Goal: Information Seeking & Learning: Find specific fact

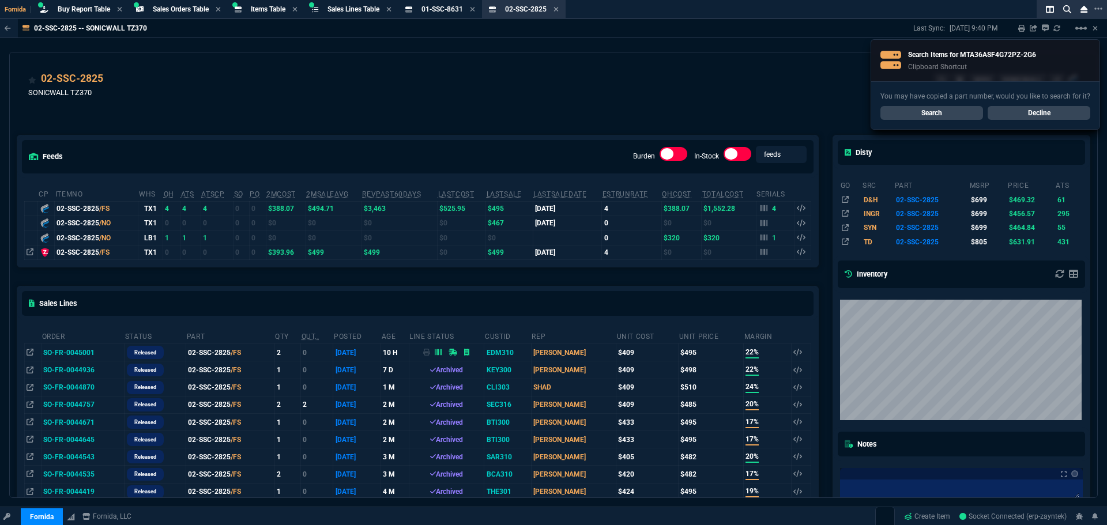
select select "9: OCAM"
click at [945, 113] on link "Search" at bounding box center [932, 113] width 103 height 14
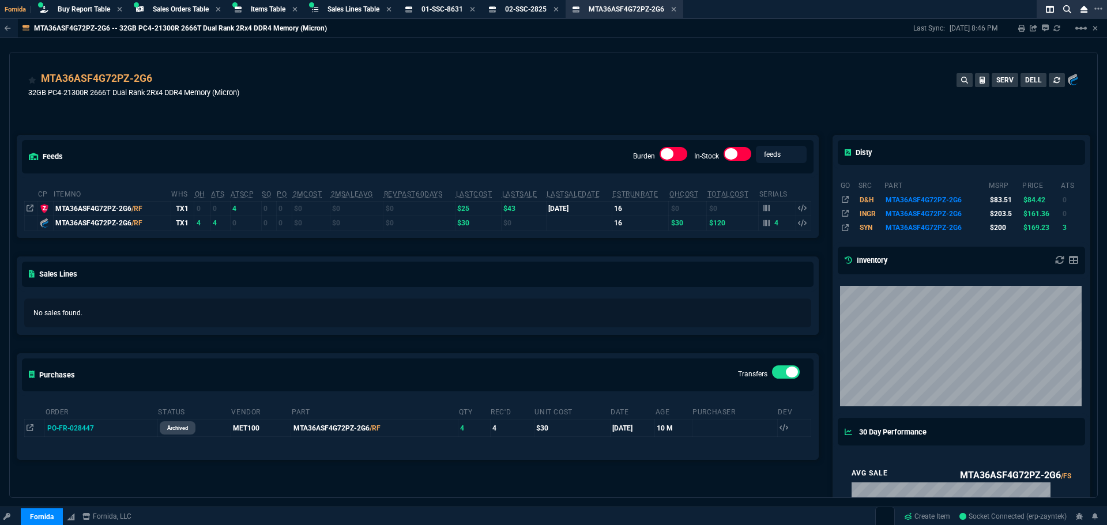
click at [759, 222] on td "4" at bounding box center [777, 223] width 37 height 14
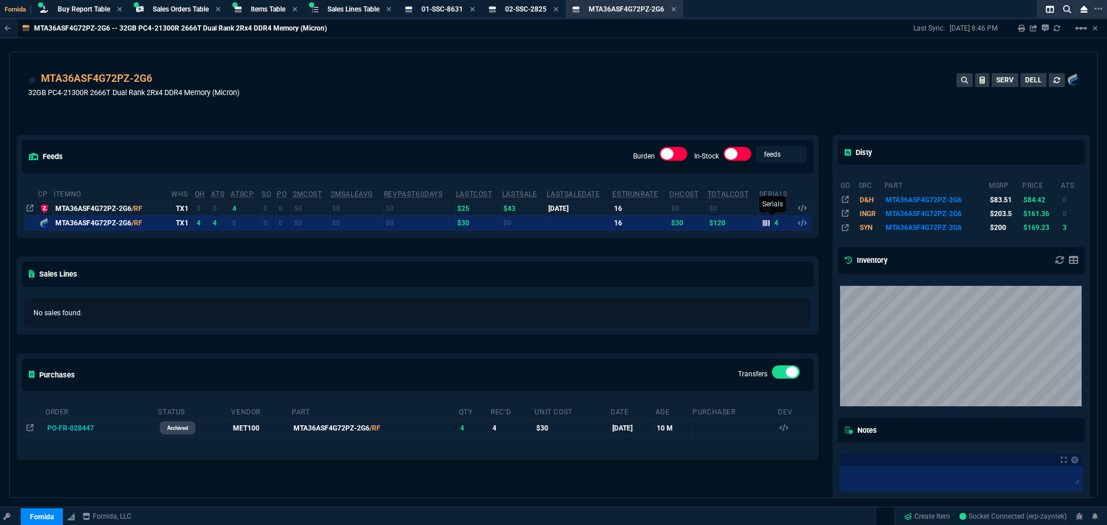
click at [763, 221] on icon at bounding box center [766, 223] width 7 height 7
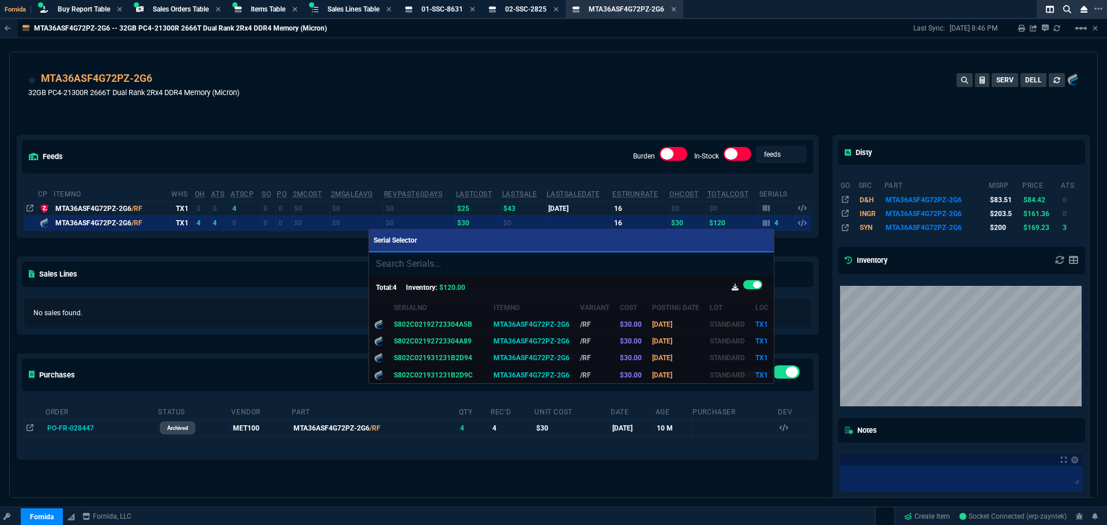
click at [260, 111] on div at bounding box center [553, 262] width 1107 height 525
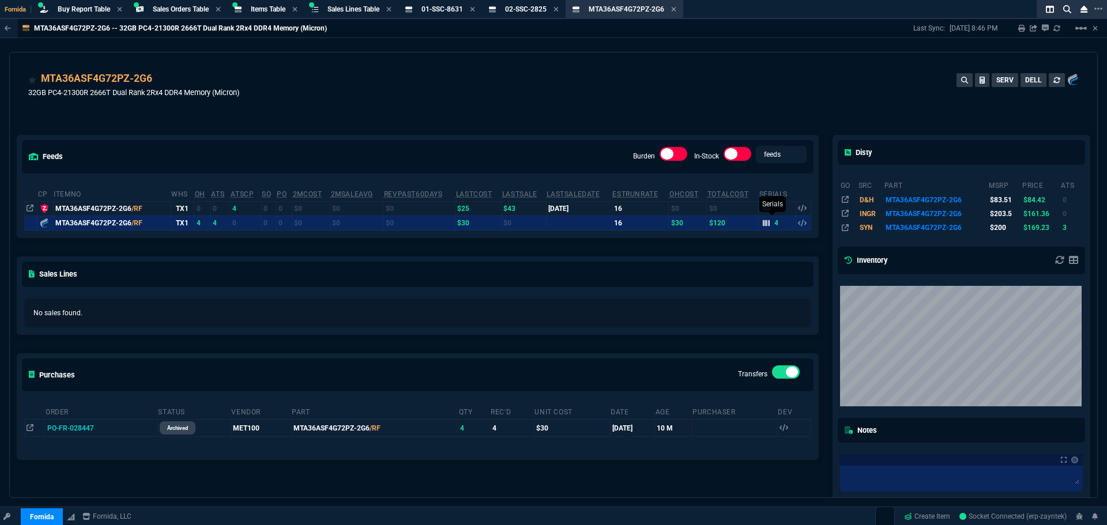
click at [765, 226] on icon at bounding box center [766, 223] width 7 height 6
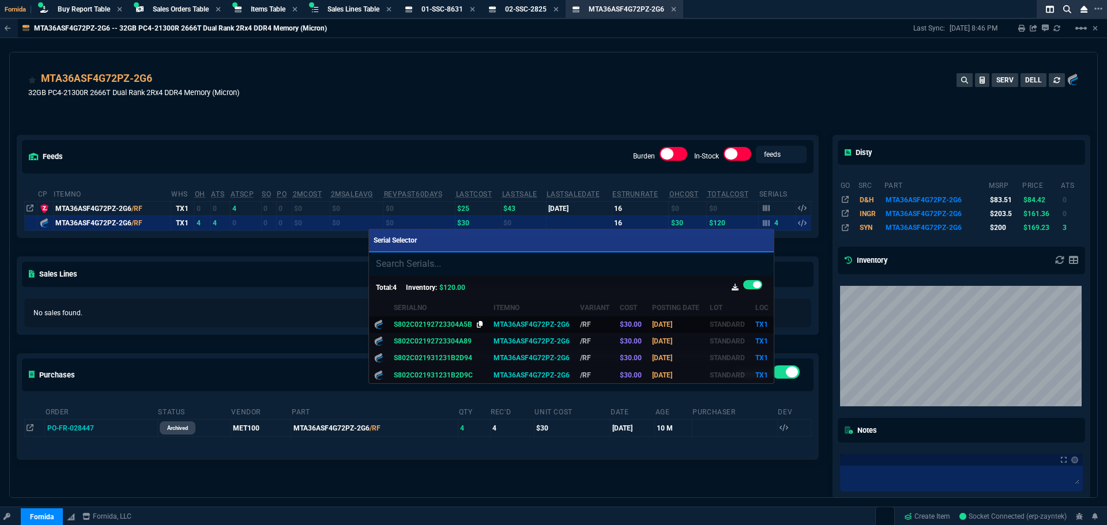
click at [477, 325] on icon at bounding box center [480, 324] width 6 height 7
click at [447, 104] on div at bounding box center [553, 262] width 1107 height 525
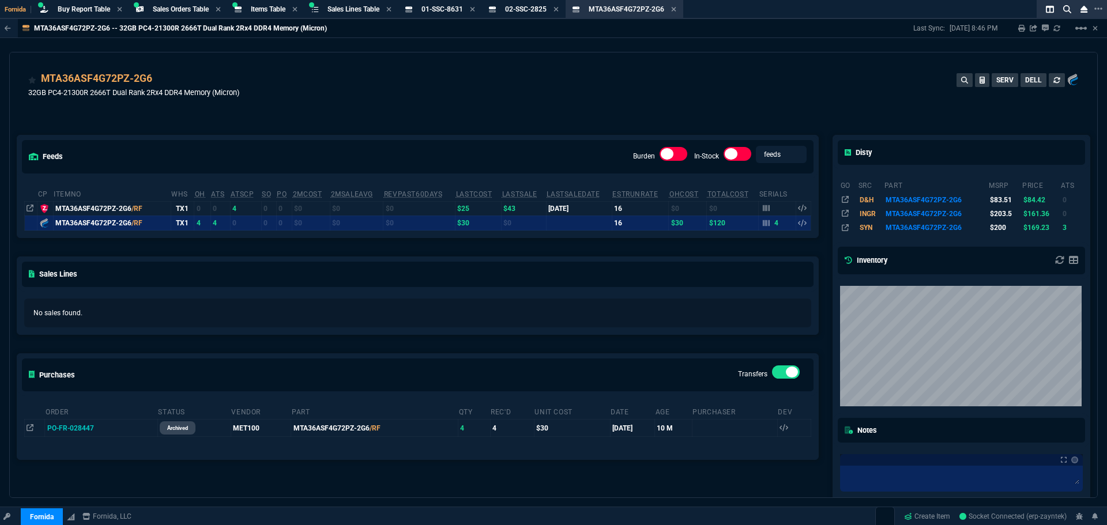
drag, startPoint x: 103, startPoint y: 429, endPoint x: 119, endPoint y: 422, distance: 17.6
click at [102, 429] on icon at bounding box center [102, 427] width 6 height 7
drag, startPoint x: 157, startPoint y: 80, endPoint x: 163, endPoint y: 63, distance: 17.4
click at [157, 80] on icon at bounding box center [160, 79] width 6 height 7
click at [276, 123] on div "feeds Burden In-Stock feeds prices cp ItemNo WHS OH ATS ATSCP SO PO 2MCost 2MSa…" at bounding box center [418, 370] width 816 height 521
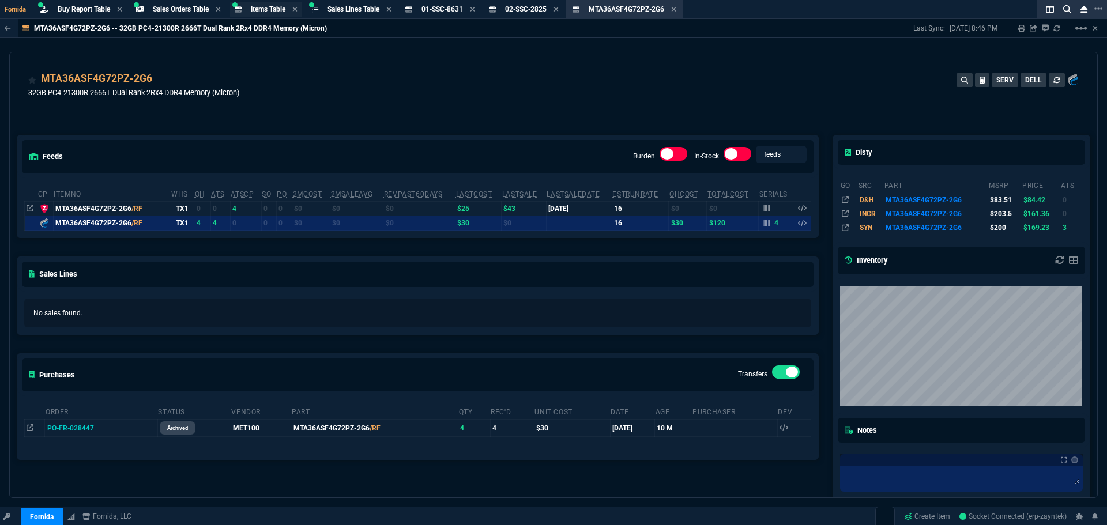
click at [262, 14] on div "Items Table Item" at bounding box center [268, 10] width 35 height 10
select select
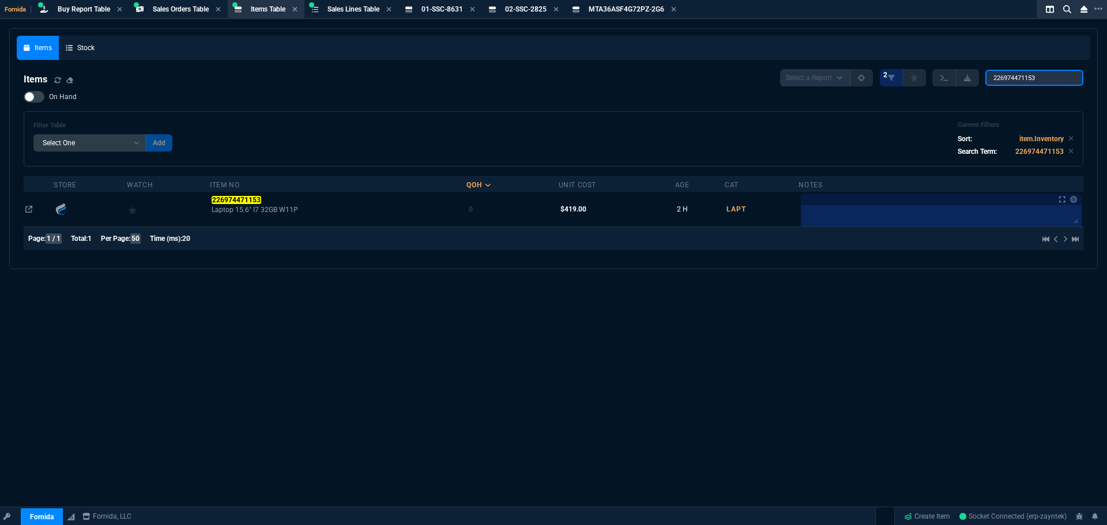
click at [1021, 82] on input "226974471153" at bounding box center [1035, 78] width 98 height 16
paste input "please see the attached CM for Excelsior Tech"
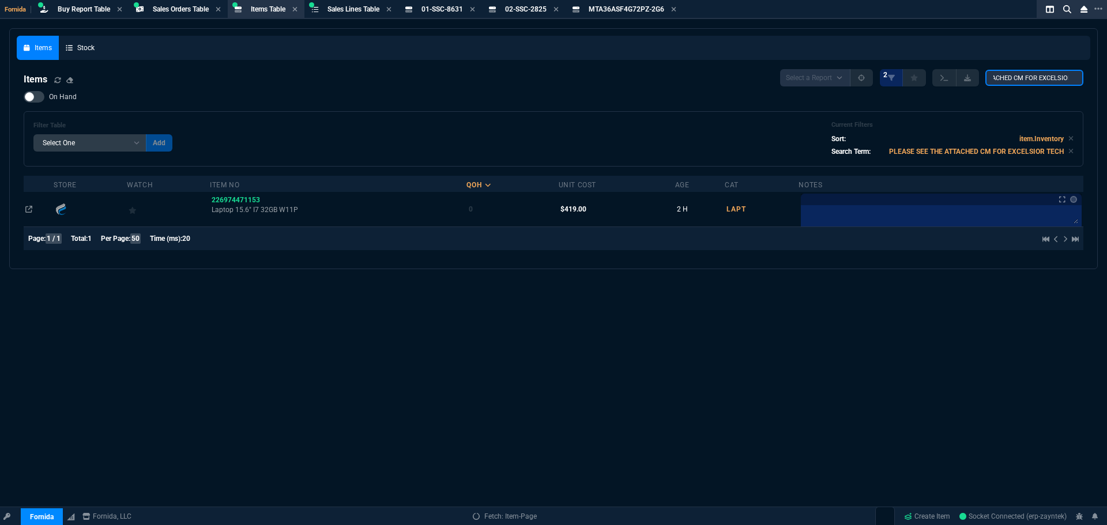
type input "PLEASE SEE THE ATTACHED CM FOR EXCELSIOR TECH"
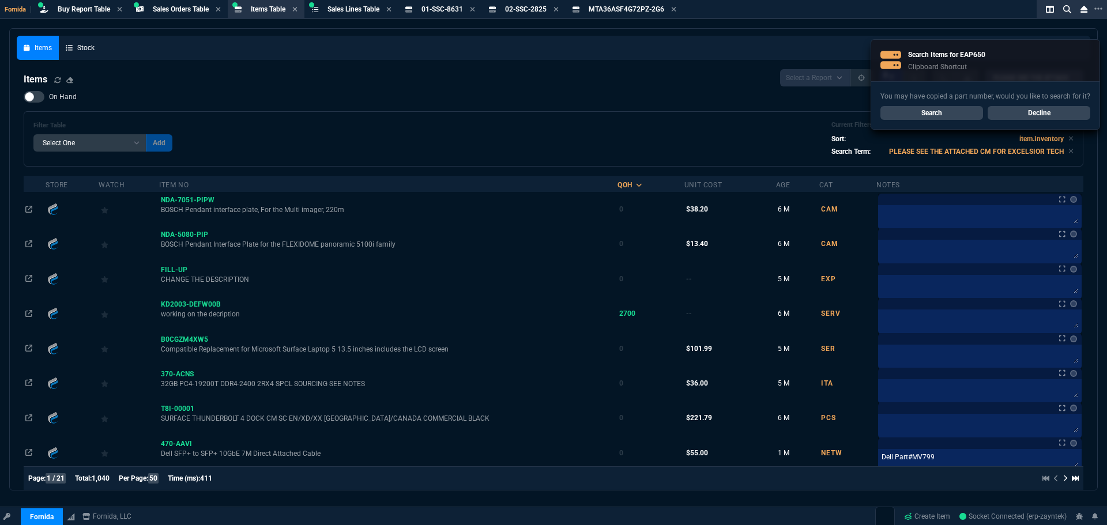
click at [1023, 82] on nx-fornida-cnote "Search Items for EAP650 Clipboard Shortcut You may have copied a part number, w…" at bounding box center [986, 84] width 230 height 91
click at [1023, 82] on div "You may have copied a part number, would you like to search for it? Search Decl…" at bounding box center [985, 105] width 228 height 48
click at [949, 112] on link "Search" at bounding box center [932, 113] width 103 height 14
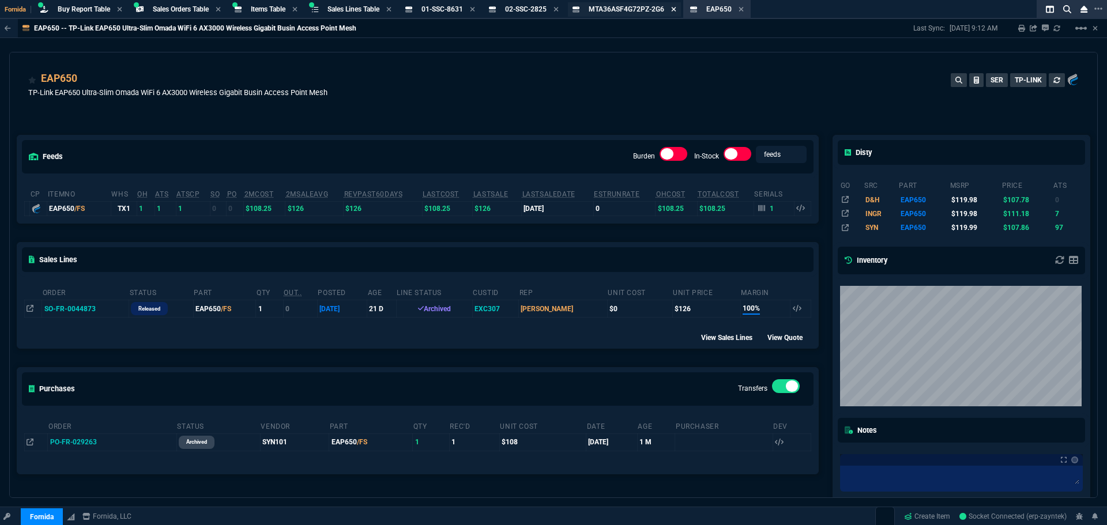
click at [677, 10] on icon at bounding box center [673, 9] width 5 height 7
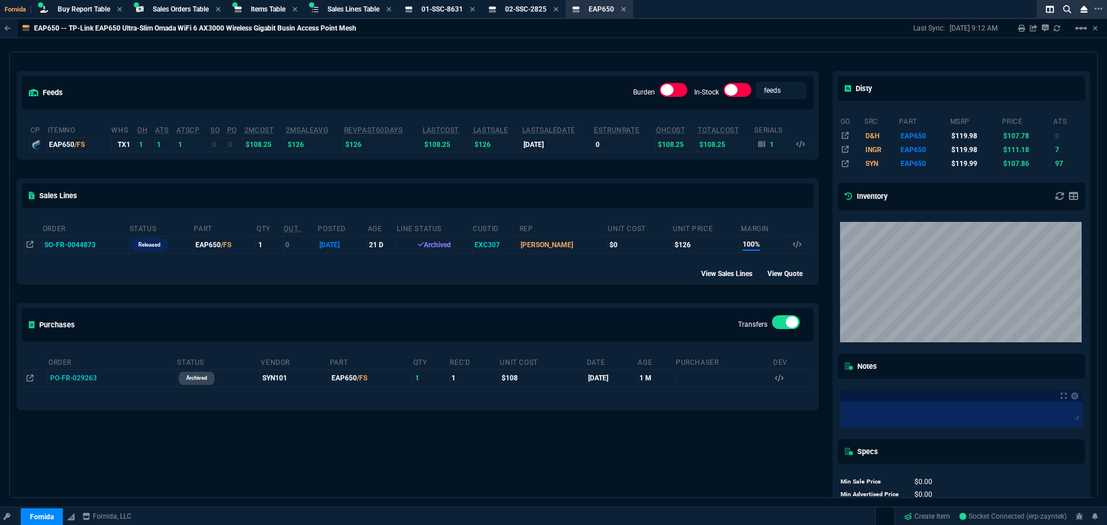
scroll to position [72, 0]
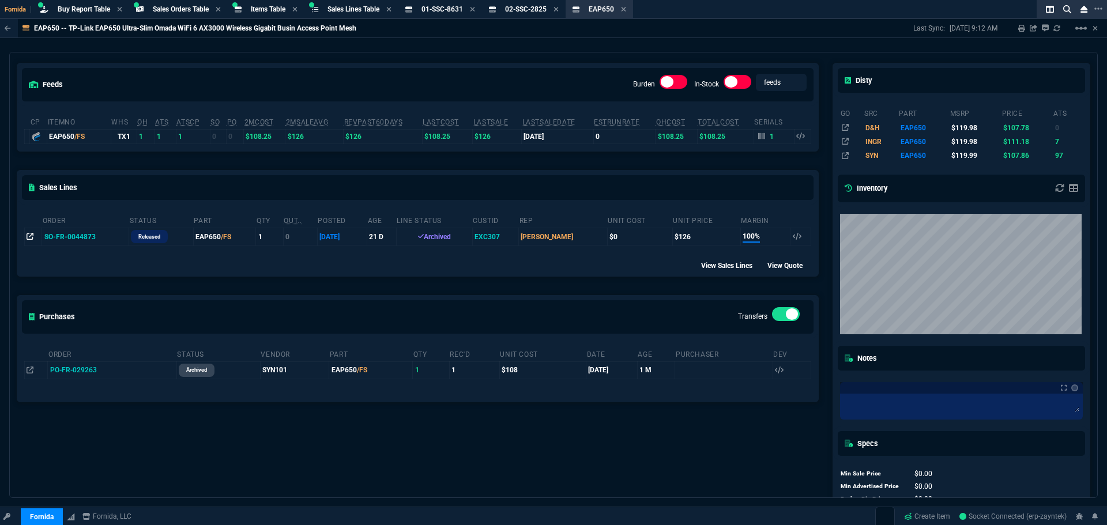
click at [32, 235] on icon at bounding box center [30, 236] width 7 height 7
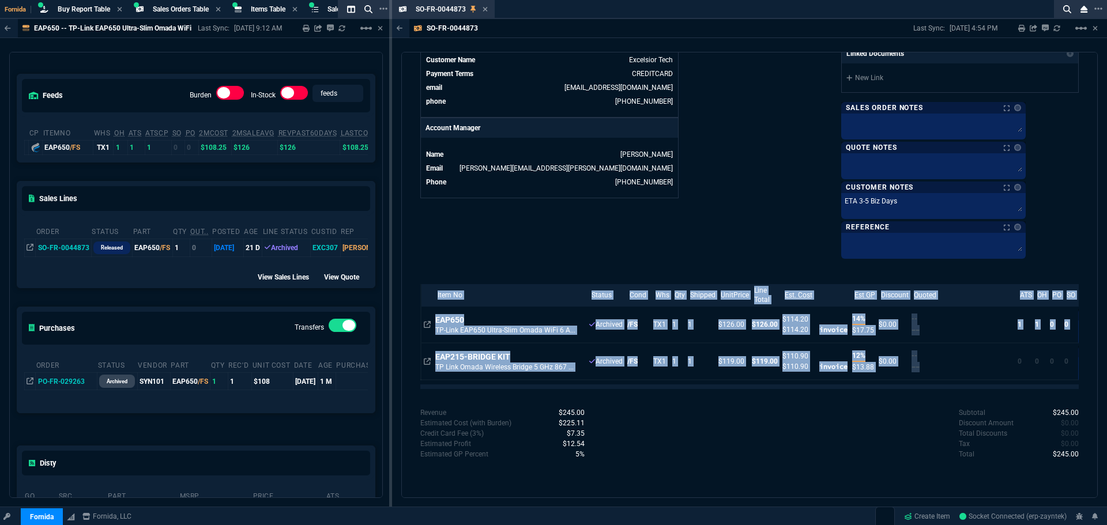
scroll to position [15, 0]
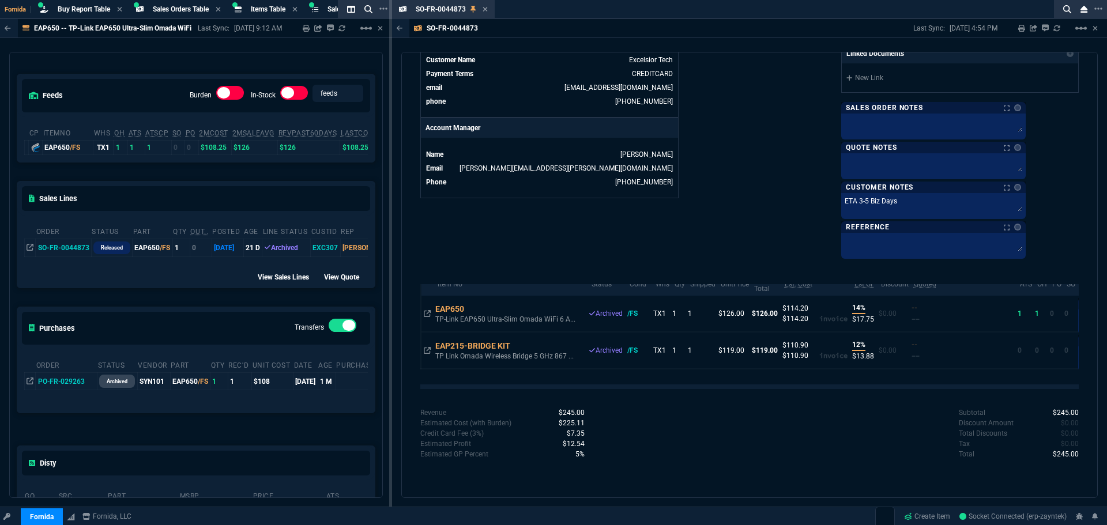
drag, startPoint x: 905, startPoint y: 383, endPoint x: 967, endPoint y: 383, distance: 61.7
click at [967, 383] on div "Item No Status Cond Whs Qty Shipped UnitPrice Line Total Est. Cost Est GP Disco…" at bounding box center [749, 334] width 659 height 100
click at [983, 384] on div "Item No Status Cond Whs Qty Shipped UnitPrice Line Total Est. Cost Est GP Disco…" at bounding box center [749, 334] width 659 height 100
drag, startPoint x: 997, startPoint y: 387, endPoint x: 1029, endPoint y: 387, distance: 32.3
click at [998, 387] on div at bounding box center [749, 387] width 659 height 5
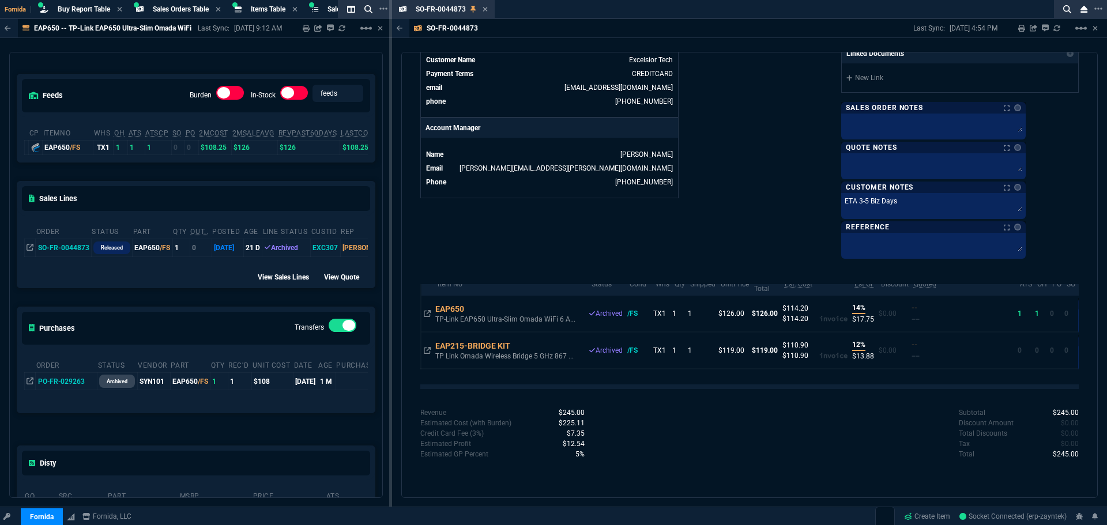
scroll to position [0, 0]
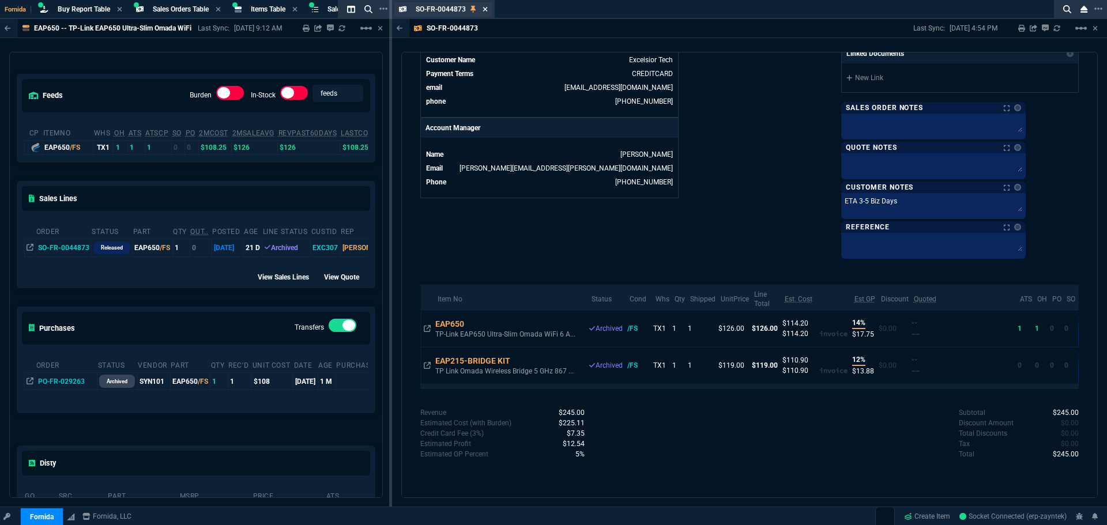
click at [484, 9] on icon at bounding box center [485, 9] width 5 height 5
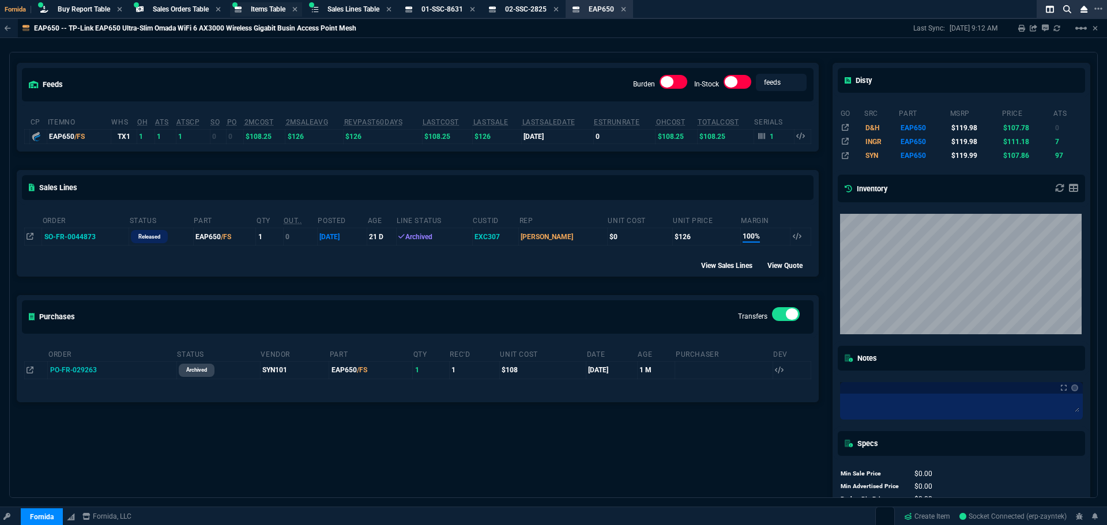
drag, startPoint x: 253, startPoint y: 3, endPoint x: 261, endPoint y: 3, distance: 8.1
click at [253, 3] on div "Items Table Item" at bounding box center [266, 9] width 72 height 14
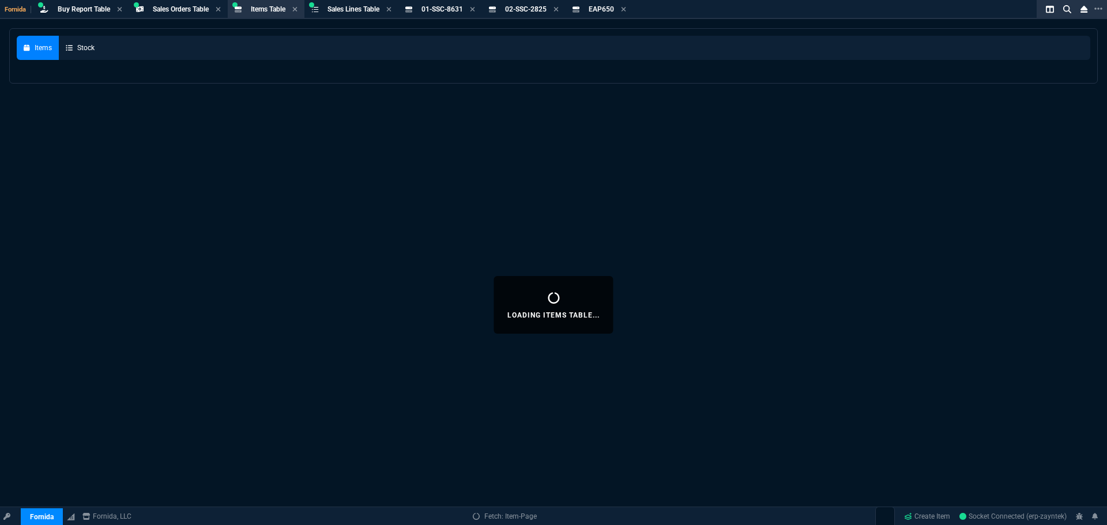
select select
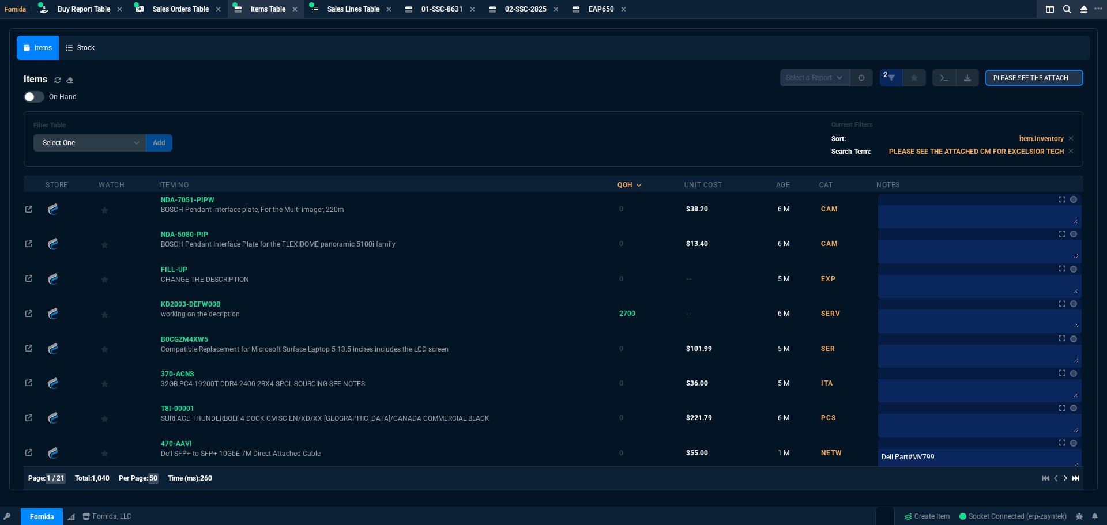
click at [1024, 72] on input "PLEASE SEE THE ATTACHED CM FOR EXCELSIOR TECH" at bounding box center [1035, 78] width 98 height 16
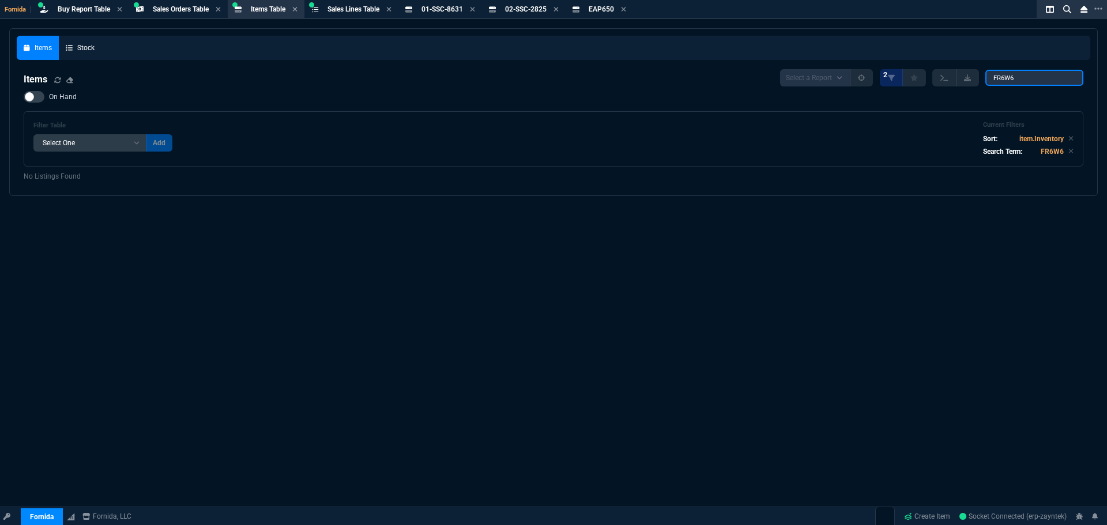
click at [1012, 77] on input "FR6W6" at bounding box center [1035, 78] width 98 height 16
click at [1007, 81] on input "FR6W6" at bounding box center [1035, 78] width 98 height 16
drag, startPoint x: 1025, startPoint y: 76, endPoint x: 902, endPoint y: 64, distance: 124.0
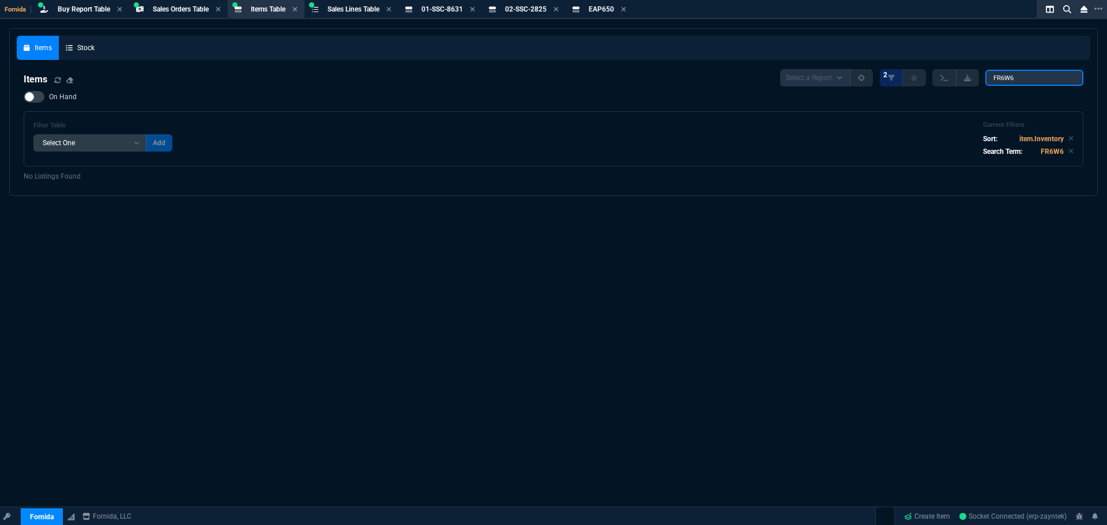
click at [888, 64] on nx-fornida-items-table "Items Select a Report NEW QUERY 2 FR6W6 On Hand Filter Table Select One Add Fil…" at bounding box center [554, 125] width 1074 height 126
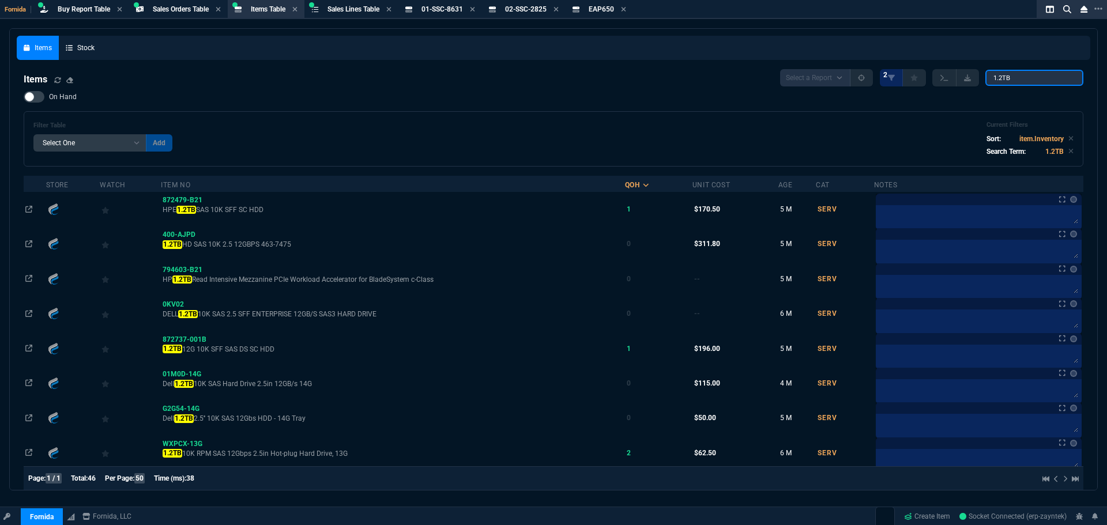
type input "1.2TB"
click at [50, 101] on span "On Hand" at bounding box center [63, 96] width 28 height 9
click at [24, 97] on input "On Hand" at bounding box center [23, 97] width 1 height 1
checkbox input "true"
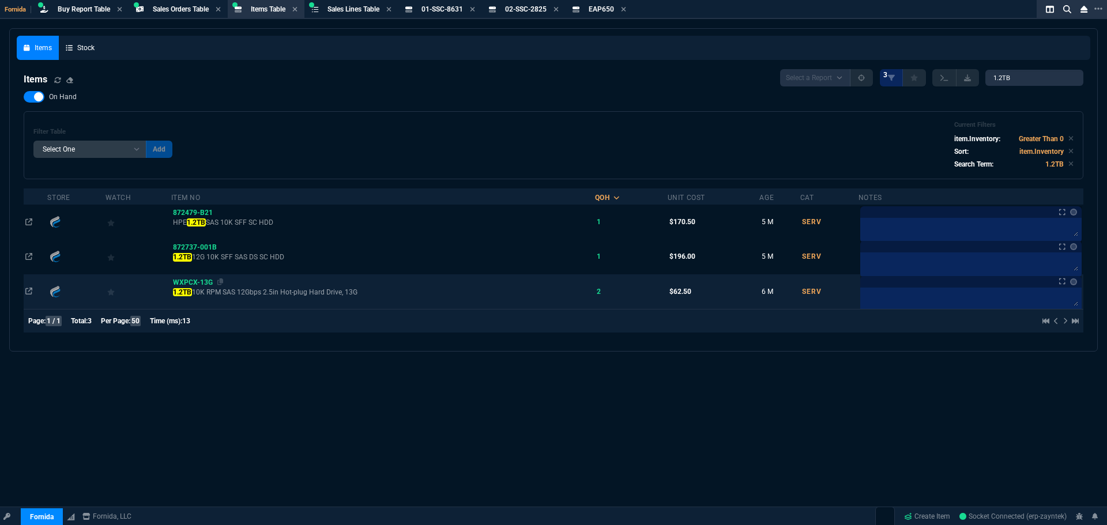
click at [201, 282] on span "WXPCX-13G" at bounding box center [193, 283] width 40 height 8
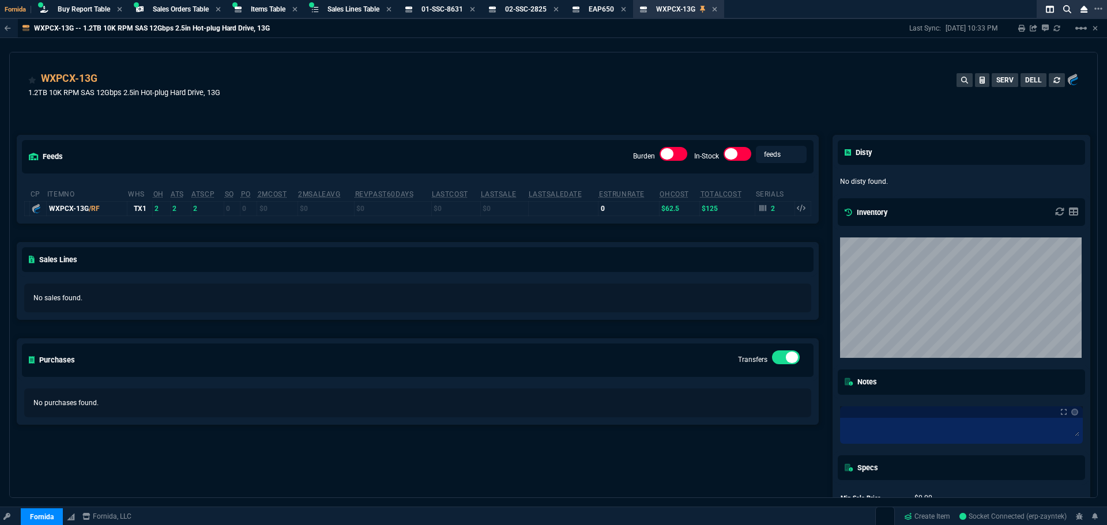
click at [309, 97] on div "WXPCX-13G 1.2TB 10K RPM SAS 12Gbps 2.5in Hot-plug Hard Drive, 13G SERV DELL" at bounding box center [553, 91] width 1051 height 41
click at [110, 81] on div "WXPCX-13G" at bounding box center [124, 79] width 192 height 16
click at [104, 78] on icon at bounding box center [105, 79] width 6 height 7
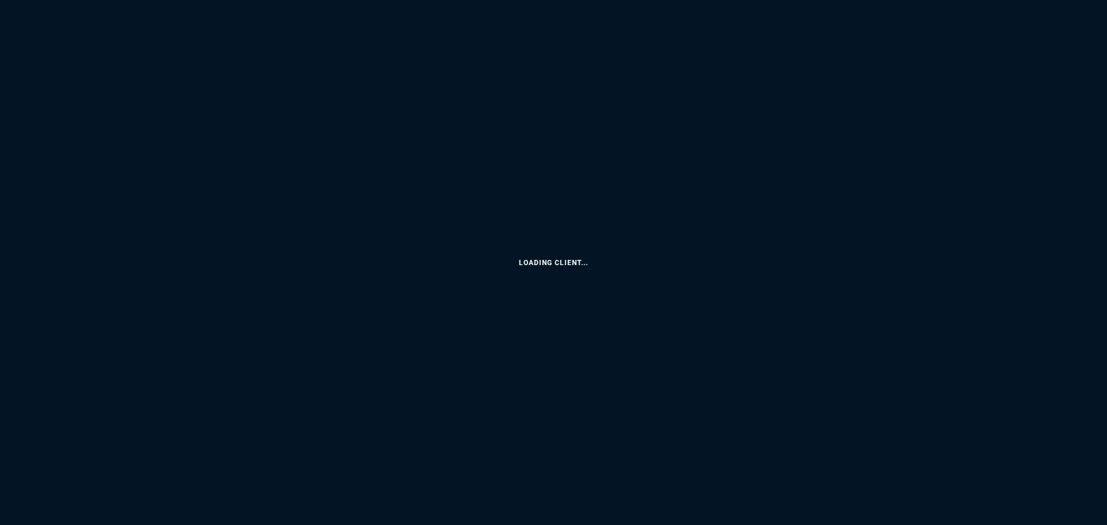
select select "9: OCAM"
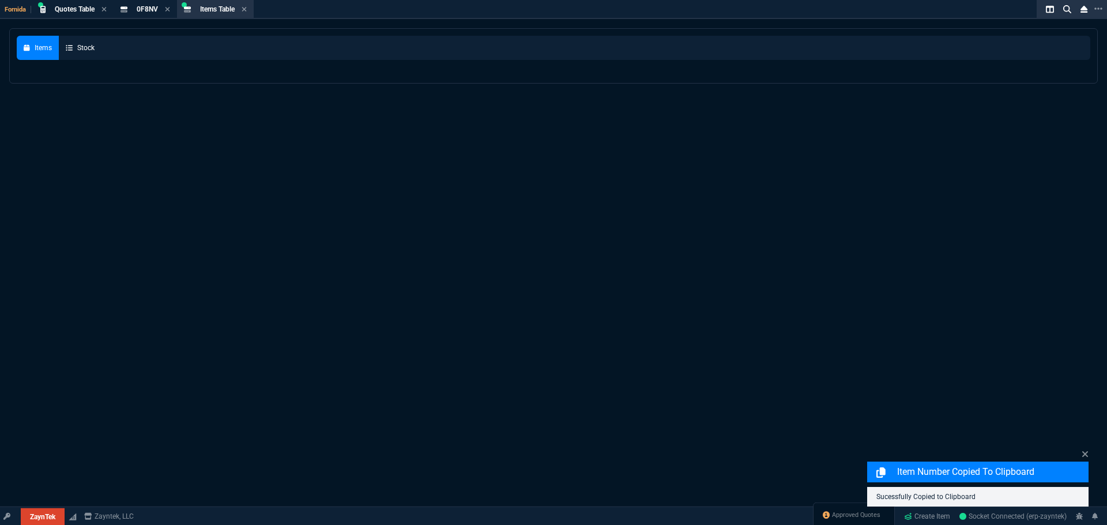
select select
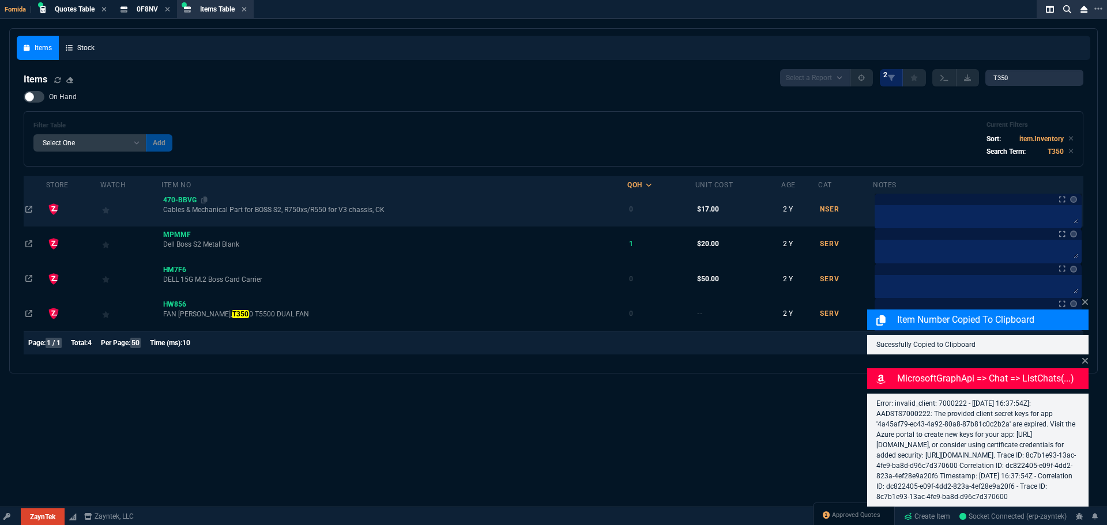
click at [173, 198] on span "470-BBVG" at bounding box center [179, 200] width 33 height 8
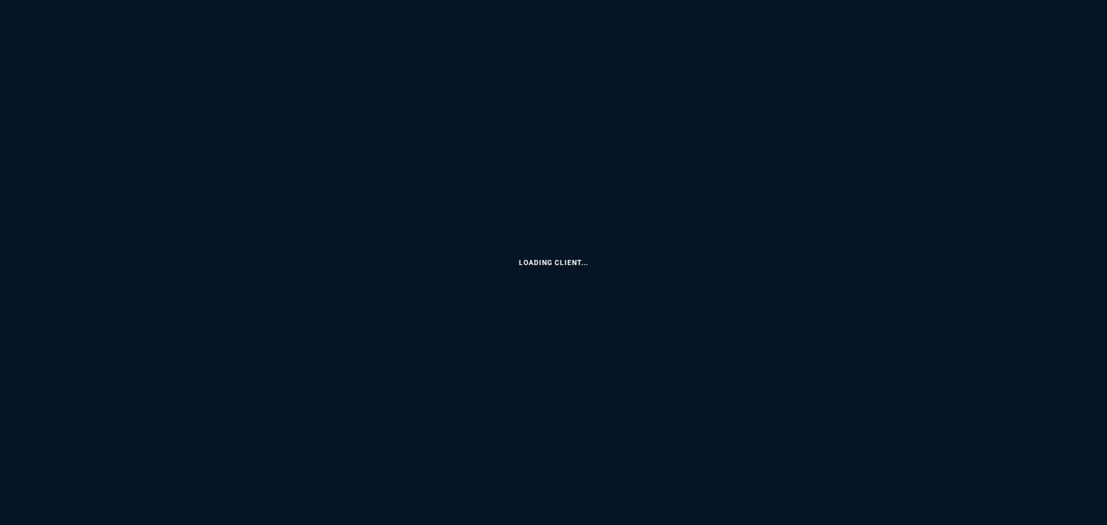
select select "9: OCAM"
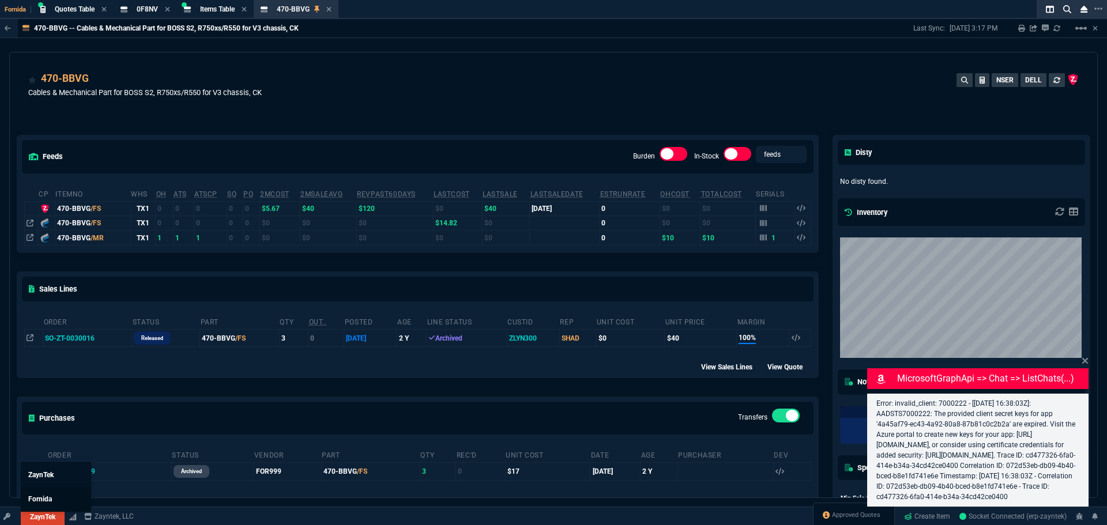
click at [48, 497] on span "Fornida" at bounding box center [40, 499] width 24 height 8
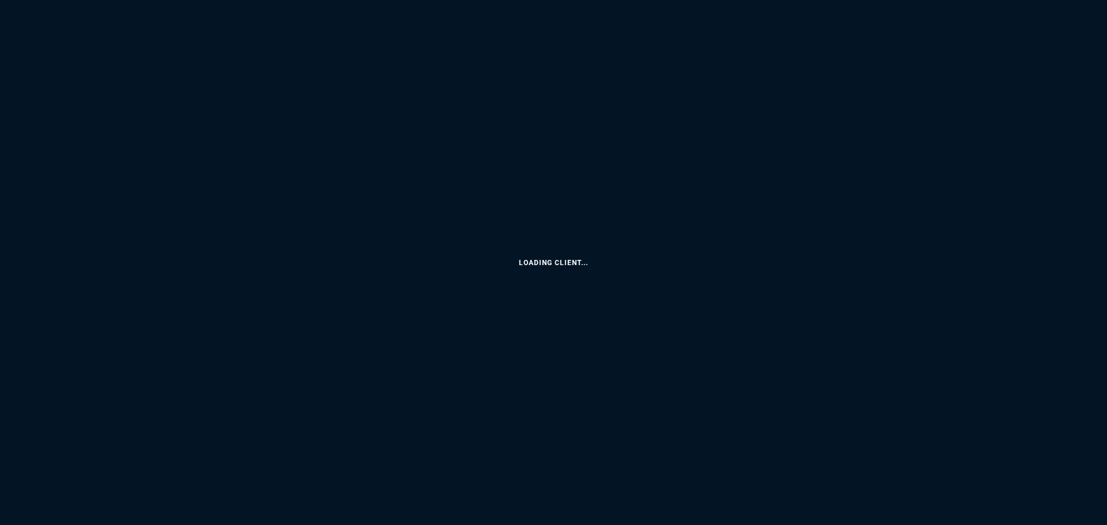
select select "9: OCAM"
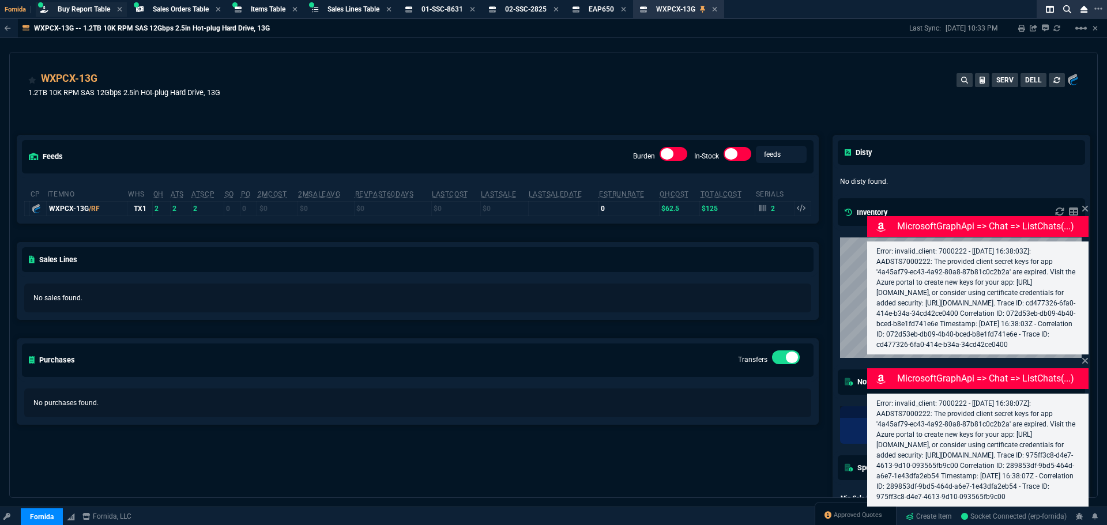
click at [87, 7] on span "Buy Report Table" at bounding box center [84, 9] width 52 height 8
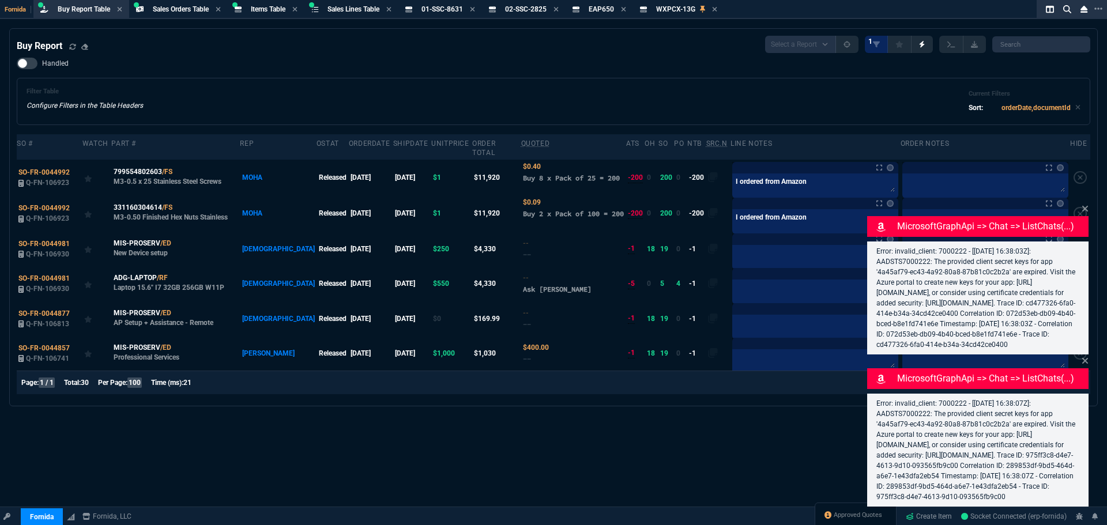
click at [346, 12] on span "Sales Lines Table" at bounding box center [354, 9] width 52 height 8
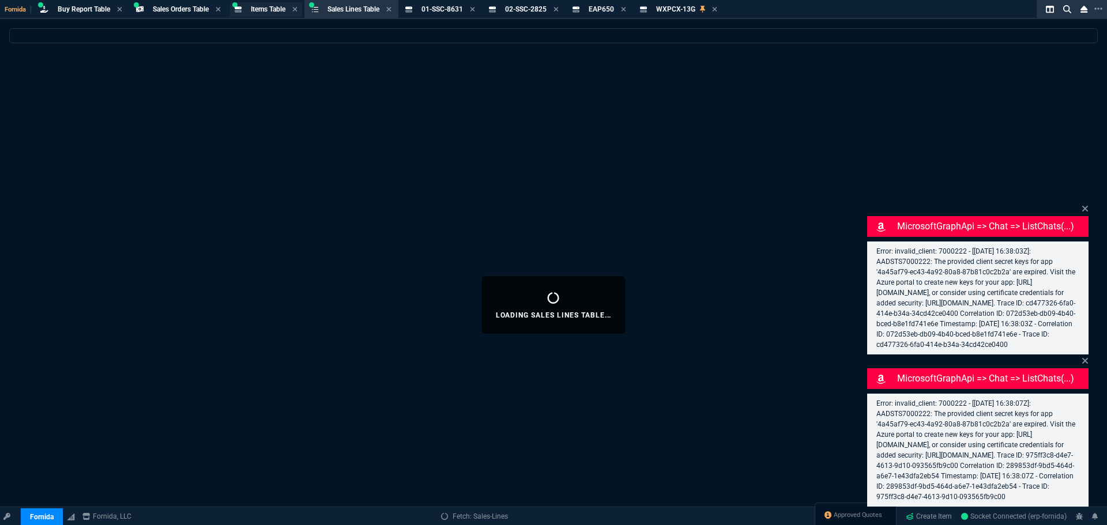
select select
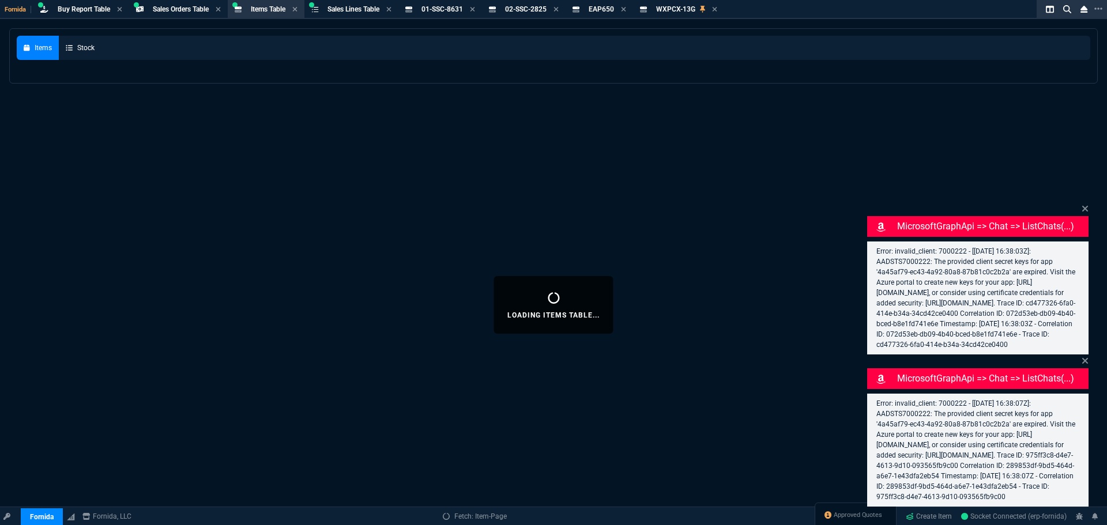
select select
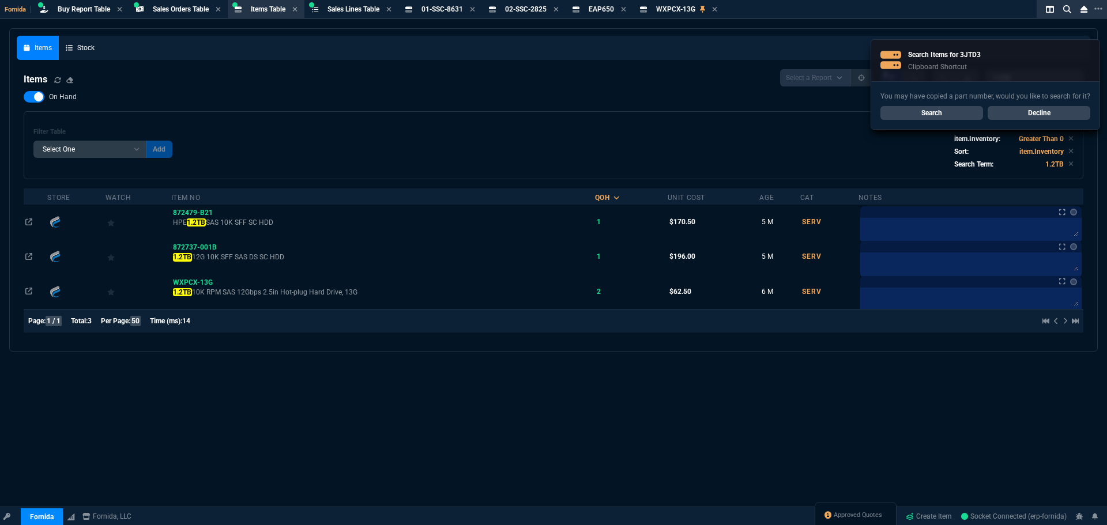
click at [936, 111] on link "Search" at bounding box center [932, 113] width 103 height 14
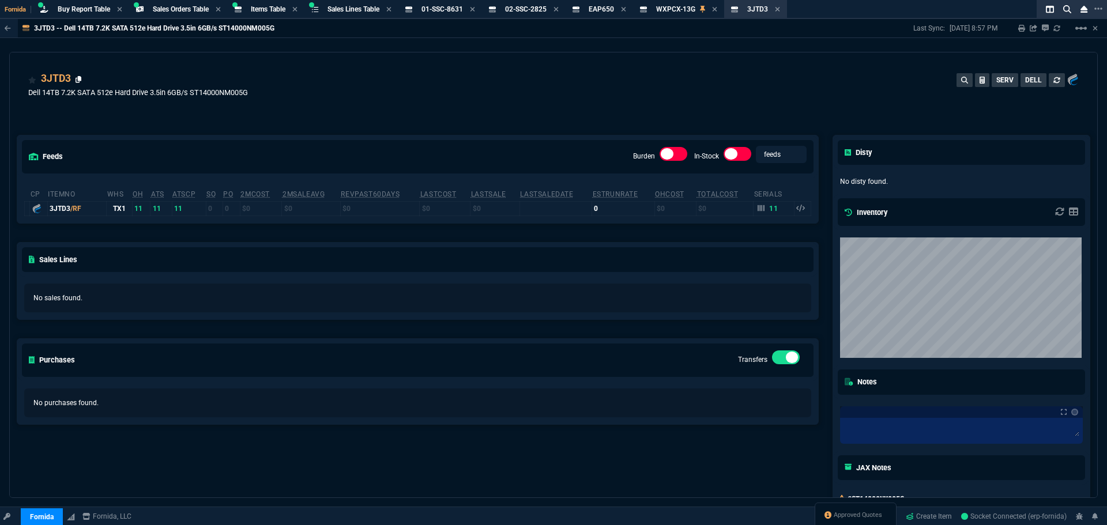
click at [80, 79] on icon at bounding box center [79, 79] width 6 height 7
click at [671, 6] on span "WXPCX-13G" at bounding box center [675, 9] width 39 height 8
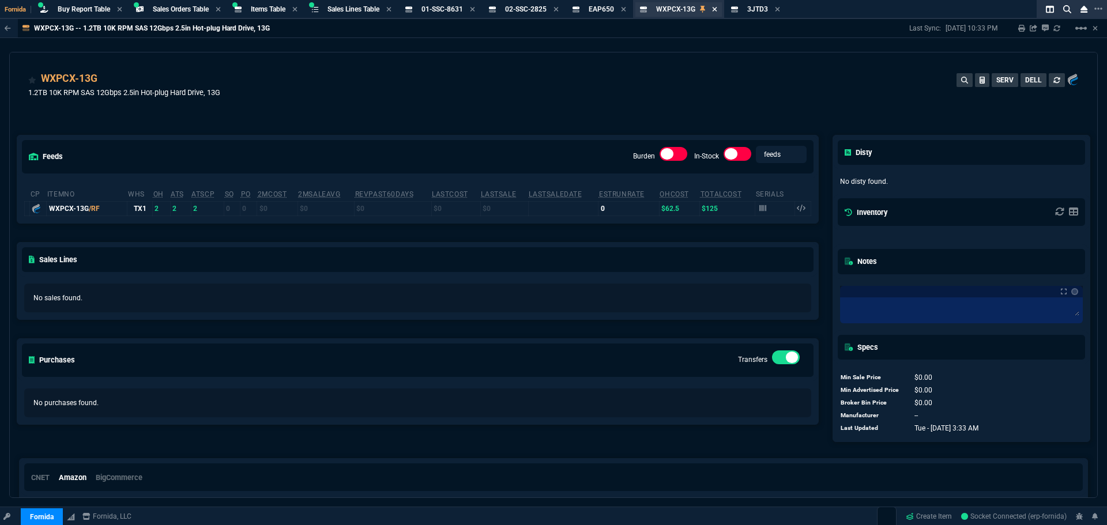
click at [717, 10] on icon at bounding box center [714, 9] width 5 height 7
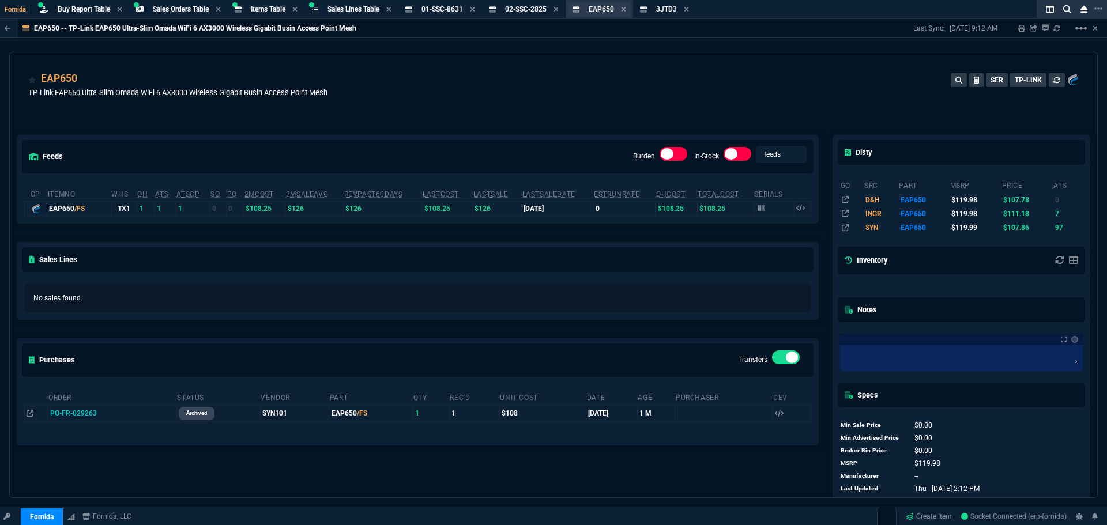
click at [614, 6] on span "EAP650" at bounding box center [601, 9] width 25 height 8
click at [626, 9] on icon at bounding box center [623, 9] width 5 height 7
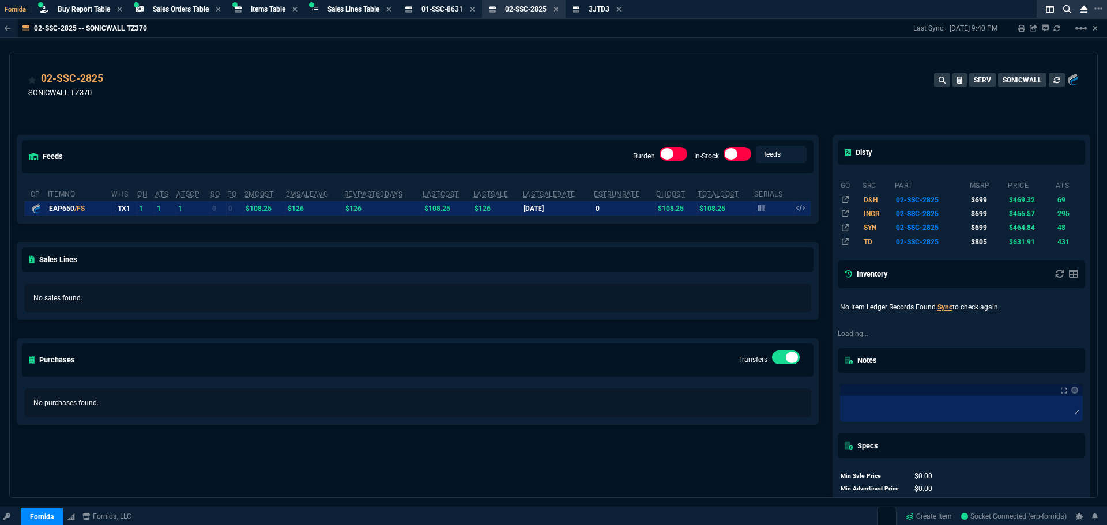
click at [532, 10] on span "02-SSC-2825" at bounding box center [526, 9] width 42 height 8
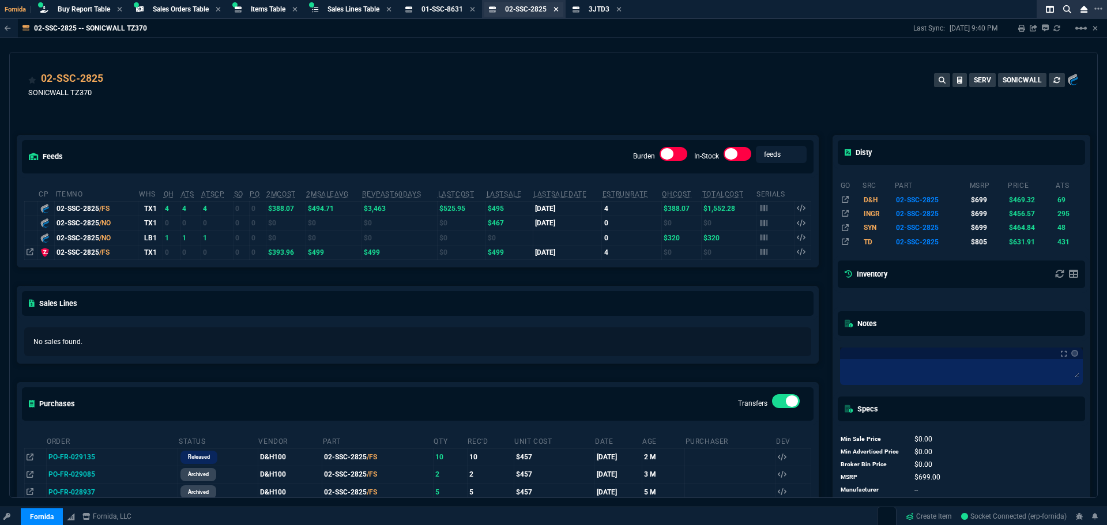
click at [559, 10] on icon at bounding box center [556, 9] width 5 height 7
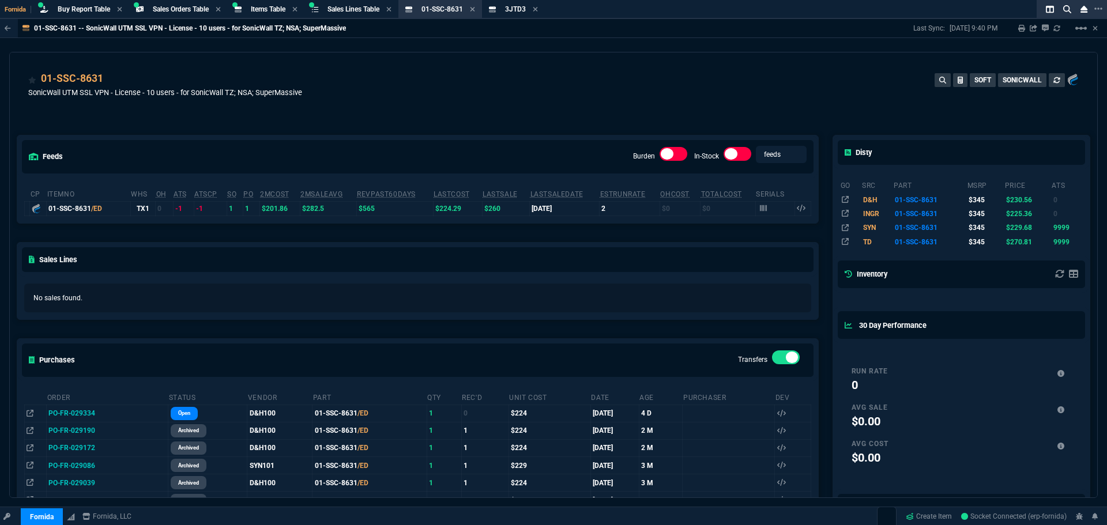
click at [457, 9] on span "01-SSC-8631" at bounding box center [443, 9] width 42 height 8
click at [475, 6] on icon at bounding box center [472, 9] width 5 height 7
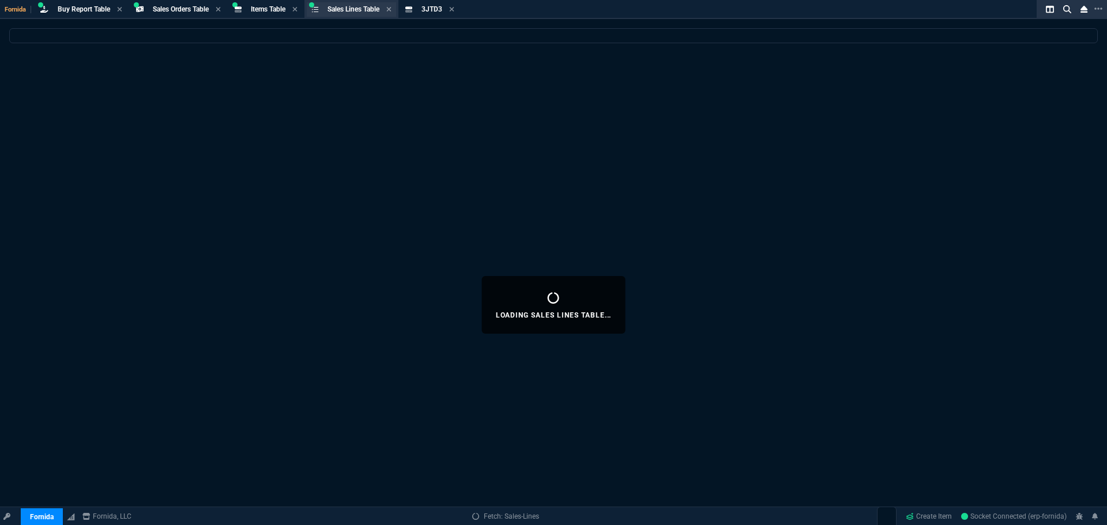
select select
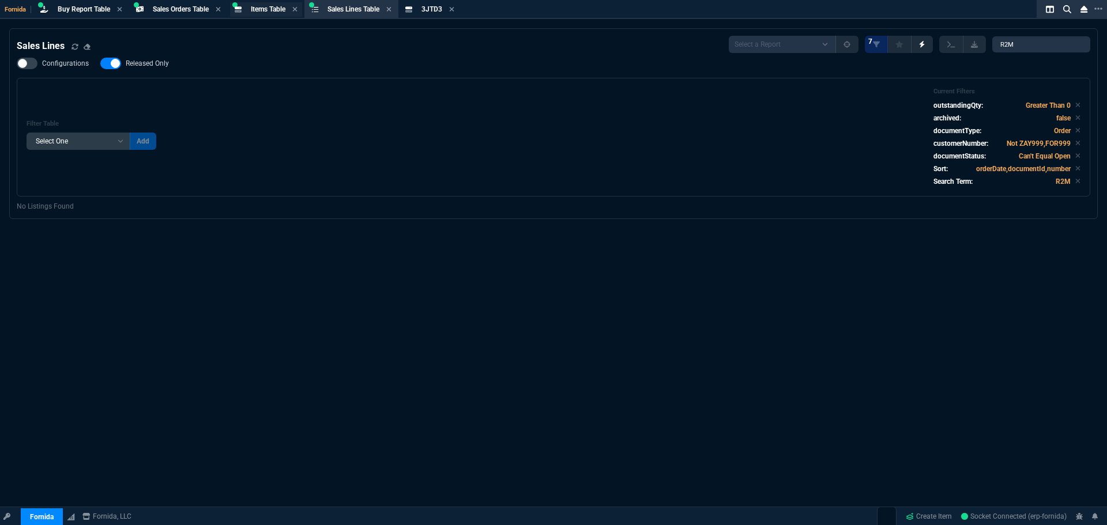
click at [272, 11] on span "Items Table" at bounding box center [268, 9] width 35 height 8
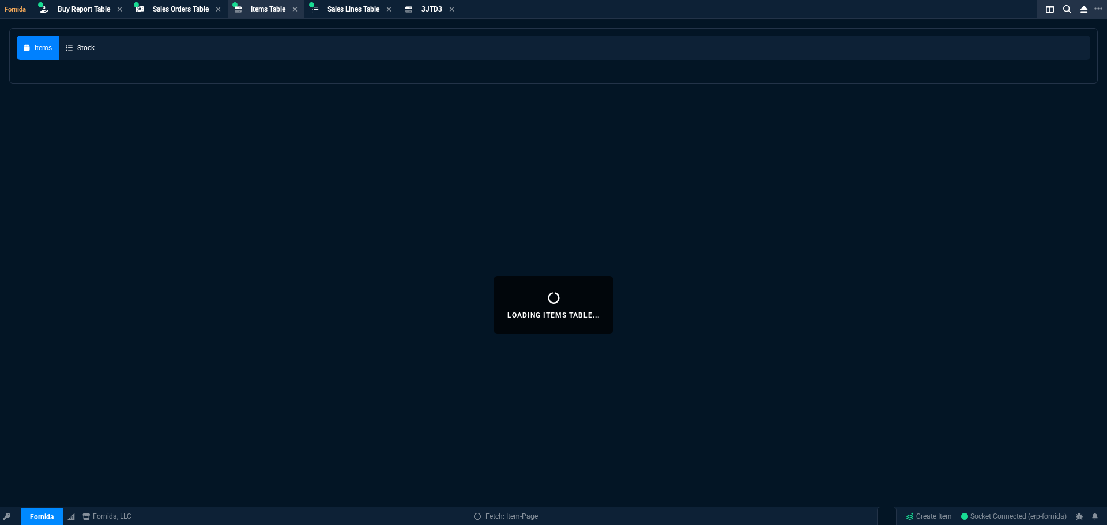
select select
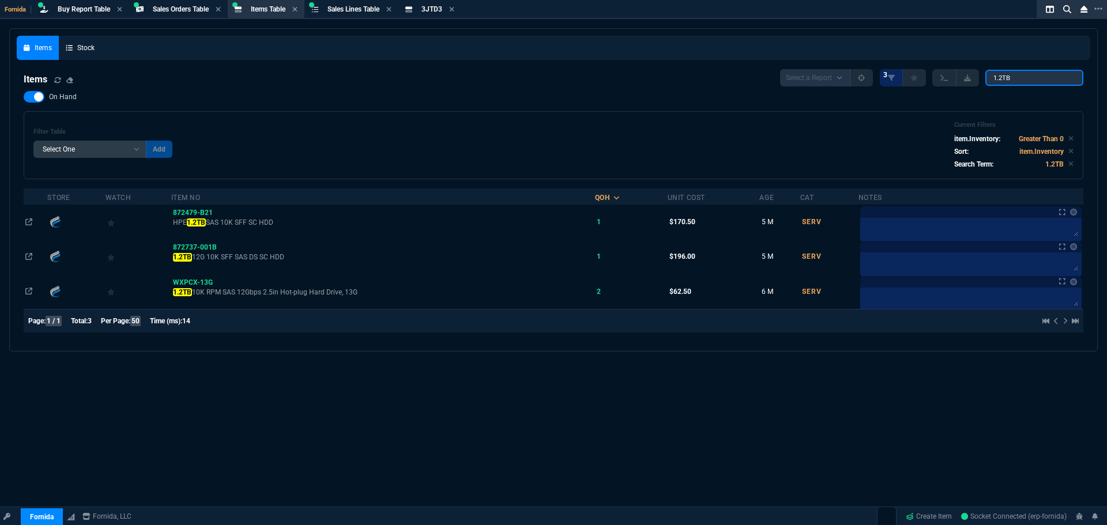
drag, startPoint x: 1014, startPoint y: 72, endPoint x: 851, endPoint y: 49, distance: 164.8
click at [923, 61] on div "Items Stock Items Select a Report NEW QUERY 3 1.2TB On Hand Filter Table Select…" at bounding box center [554, 190] width 1074 height 309
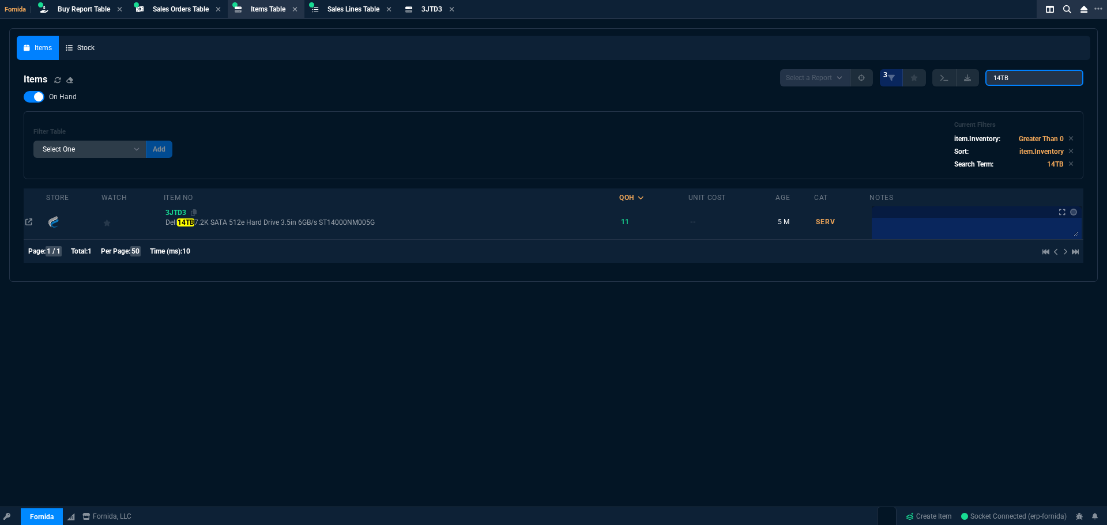
type input "14TB"
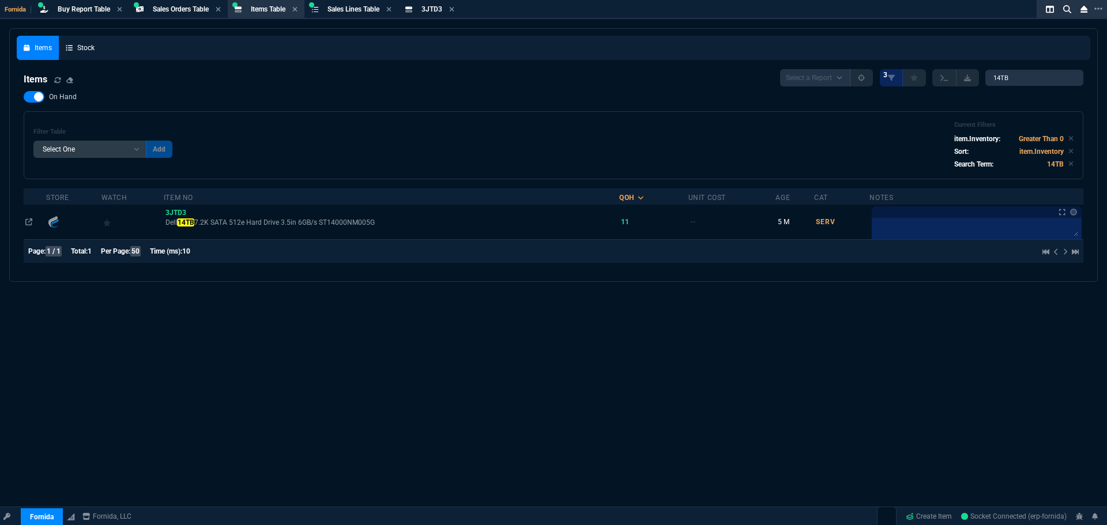
drag, startPoint x: 182, startPoint y: 212, endPoint x: 373, endPoint y: 238, distance: 192.2
click at [182, 212] on span "3JTD3" at bounding box center [176, 213] width 21 height 8
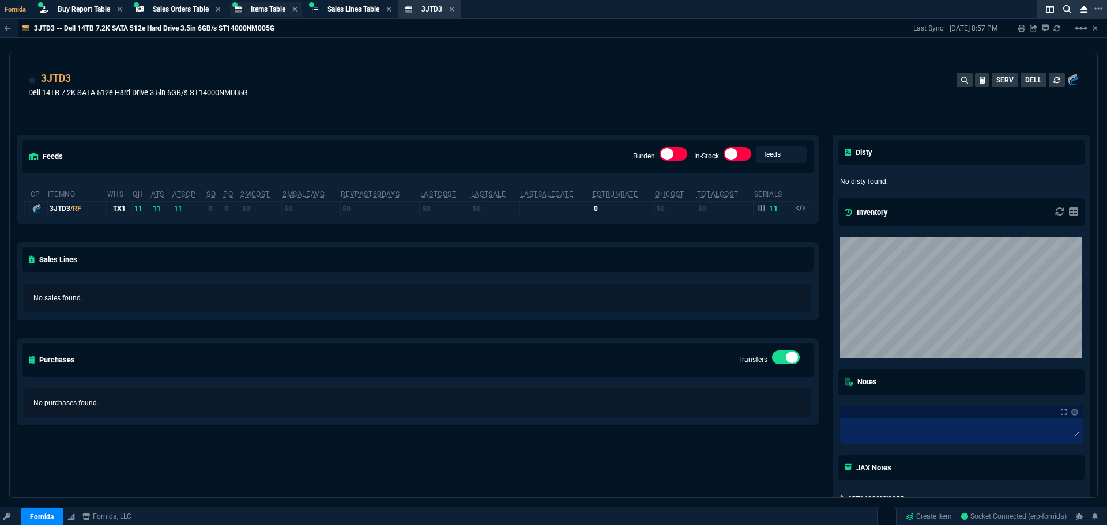
click at [266, 9] on span "Items Table" at bounding box center [268, 9] width 35 height 8
select select
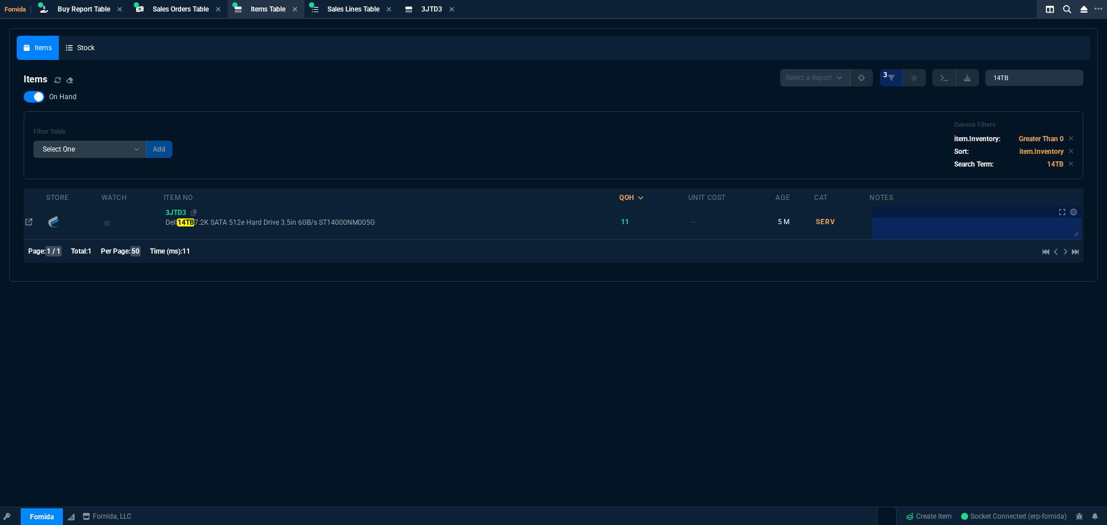
click at [176, 217] on span "3JTD3" at bounding box center [176, 213] width 21 height 8
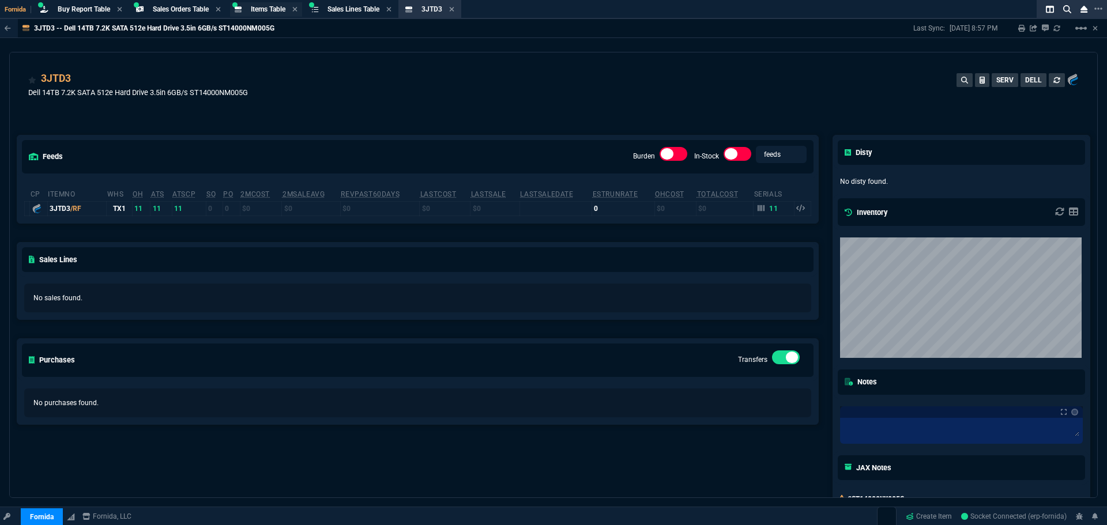
click at [268, 6] on span "Items Table" at bounding box center [268, 9] width 35 height 8
select select
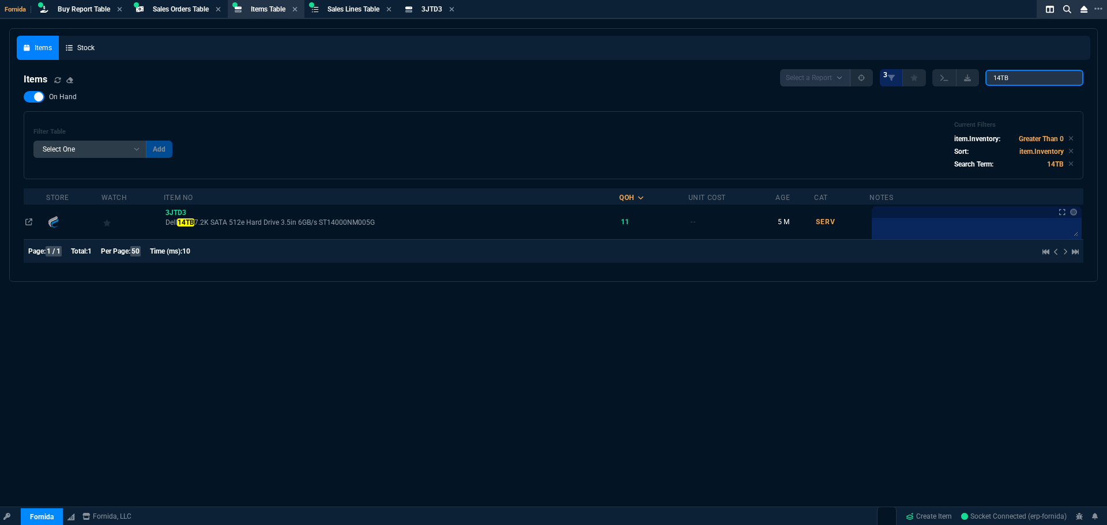
click at [1023, 77] on input "14TB" at bounding box center [1035, 78] width 98 height 16
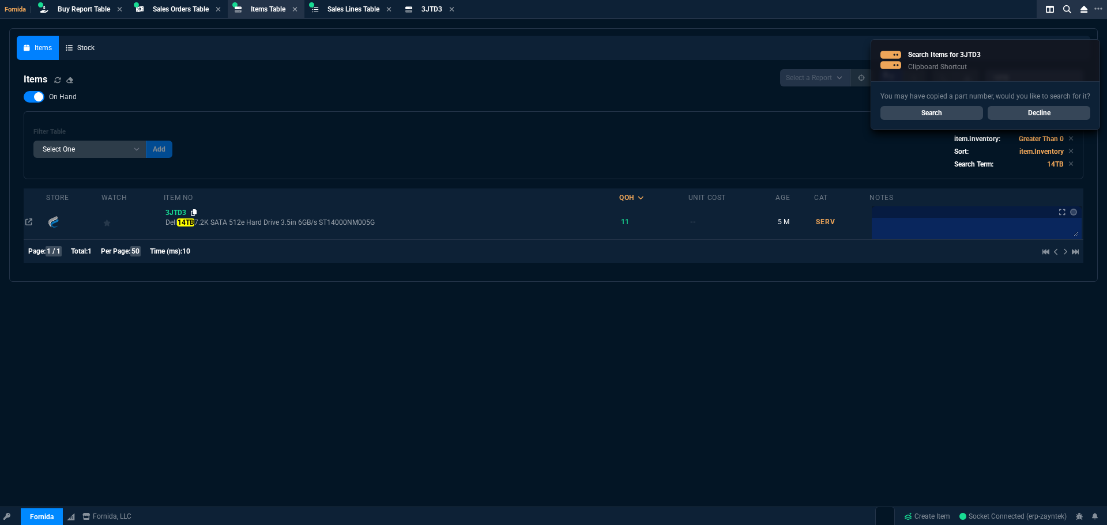
click at [197, 211] on icon at bounding box center [194, 212] width 6 height 7
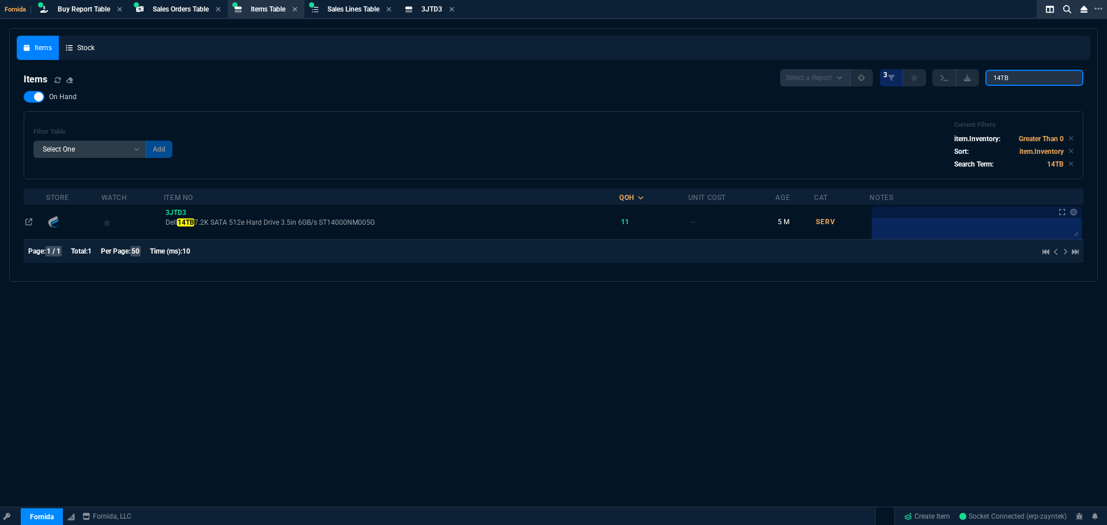
click at [1005, 82] on input "14TB" at bounding box center [1035, 78] width 98 height 16
paste input "WXPCX-13G"
type input "WXPCX-13G"
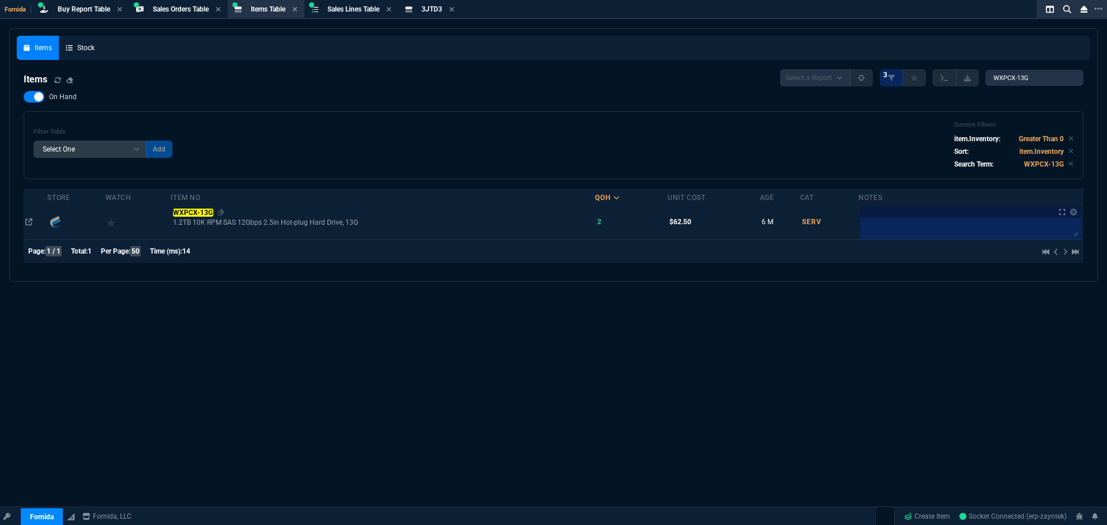
click at [190, 214] on mark "WXPCX-13G" at bounding box center [193, 213] width 40 height 8
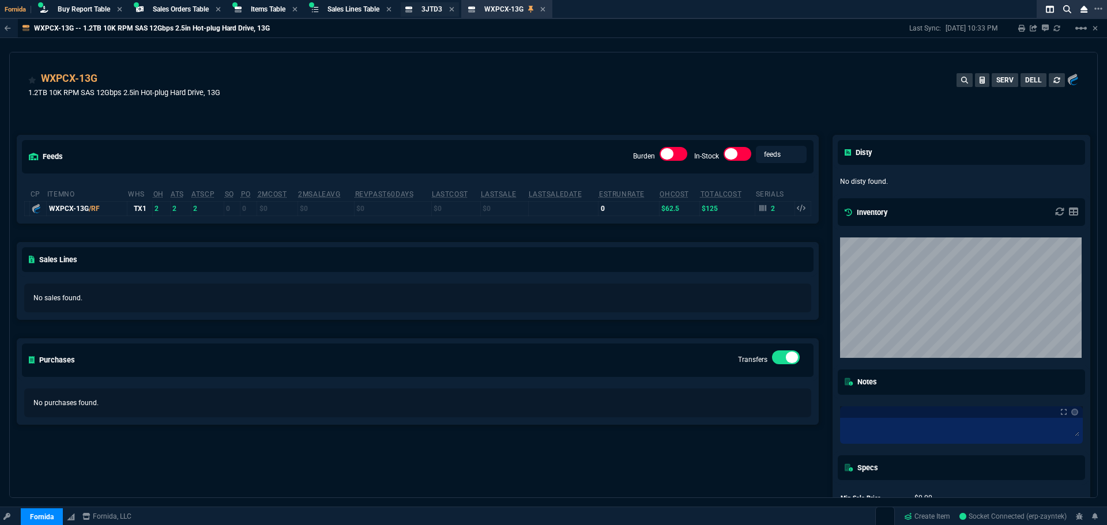
click at [441, 8] on span "3JTD3" at bounding box center [432, 9] width 21 height 8
drag, startPoint x: 37, startPoint y: 105, endPoint x: 46, endPoint y: 86, distance: 20.9
click at [37, 105] on icon at bounding box center [36, 105] width 6 height 7
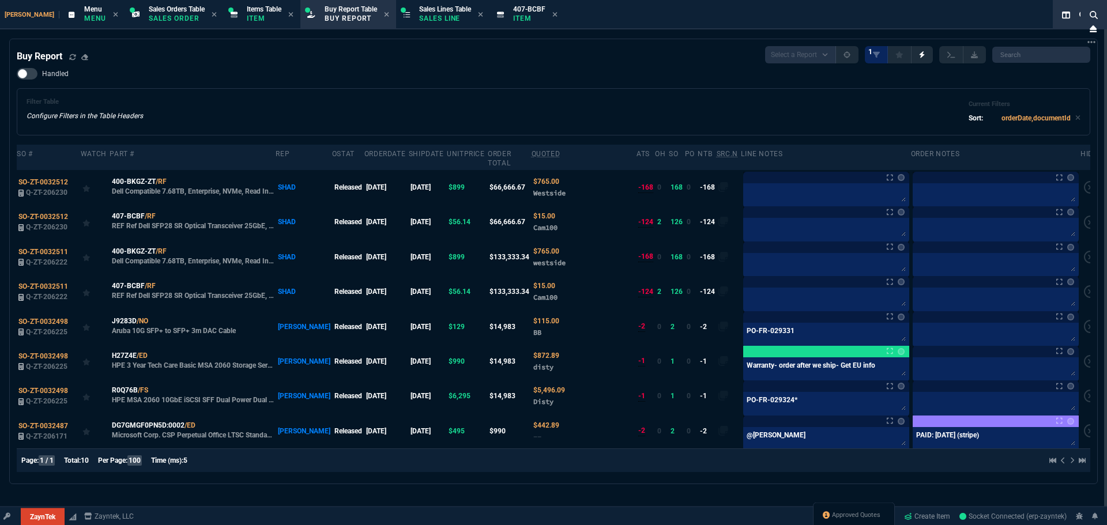
select select "9: OCAM"
